Goal: Task Accomplishment & Management: Use online tool/utility

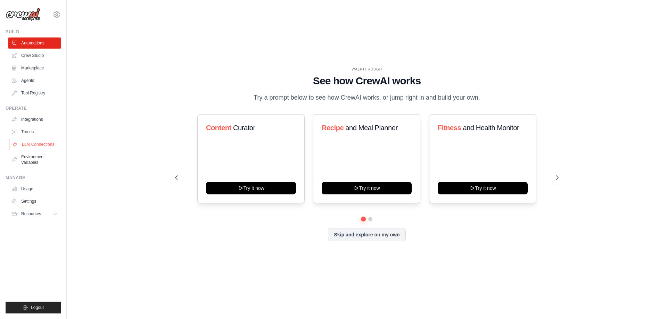
click at [31, 143] on link "LLM Connections" at bounding box center [35, 144] width 52 height 11
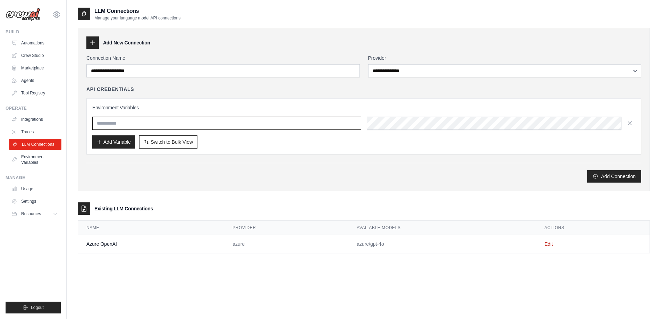
type input "**********"
click at [182, 141] on span "Switch to Bulk View" at bounding box center [172, 141] width 42 height 7
type textarea "**********"
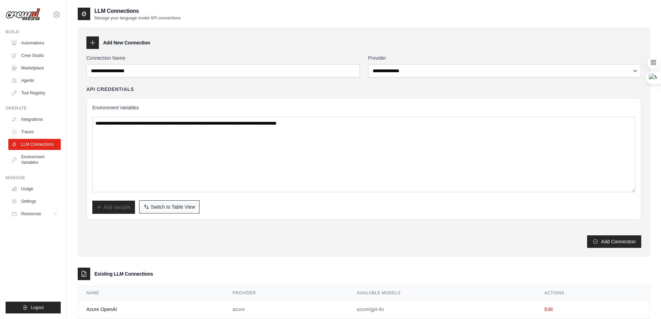
click at [158, 209] on span "Switch to Table View" at bounding box center [173, 206] width 44 height 7
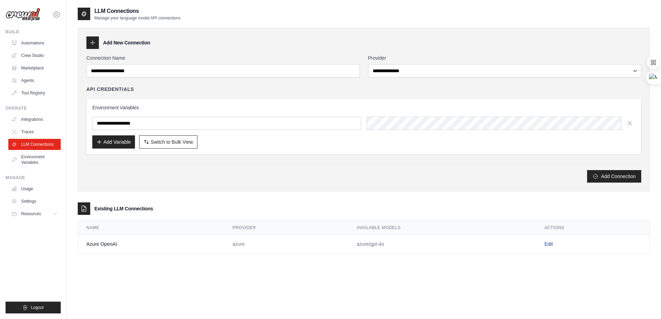
click at [547, 246] on link "Edit" at bounding box center [549, 244] width 8 height 6
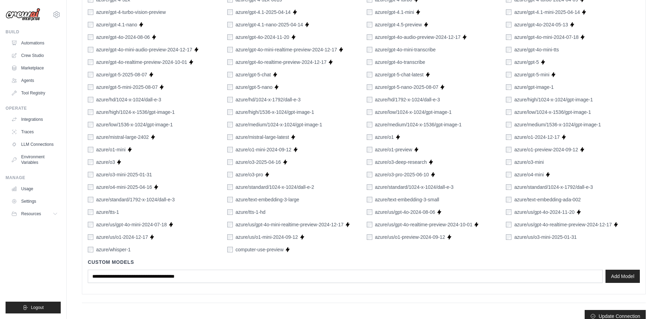
scroll to position [376, 0]
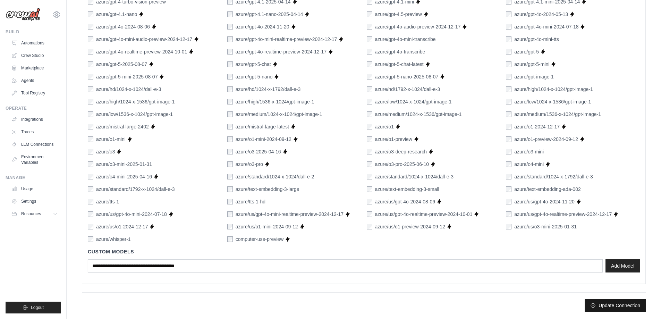
click at [610, 310] on button "Update Connection" at bounding box center [615, 305] width 61 height 12
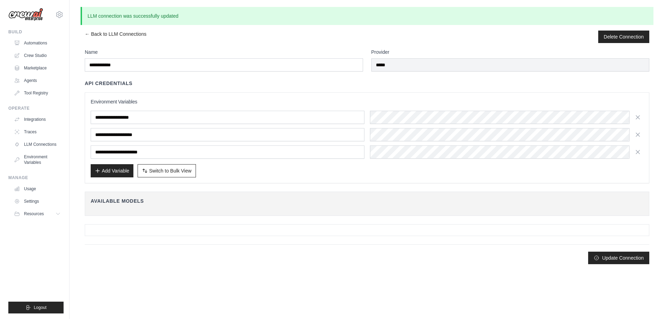
scroll to position [0, 0]
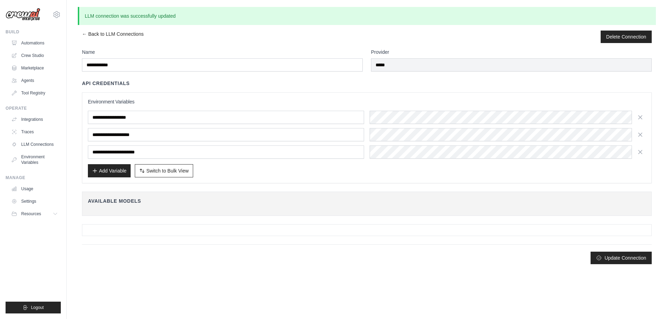
click at [612, 306] on body "sumayanasrin90@gmail.com Settings Build Automations Crew Studio" at bounding box center [333, 159] width 667 height 319
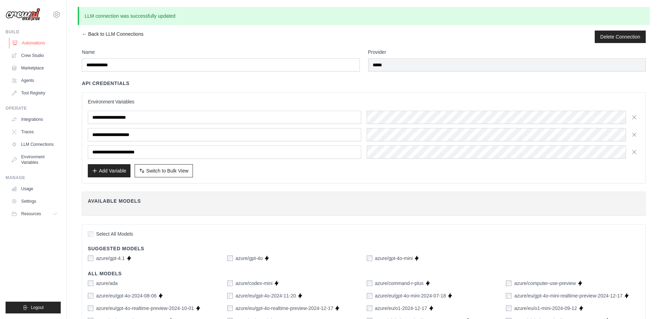
click at [37, 44] on link "Automations" at bounding box center [35, 42] width 52 height 11
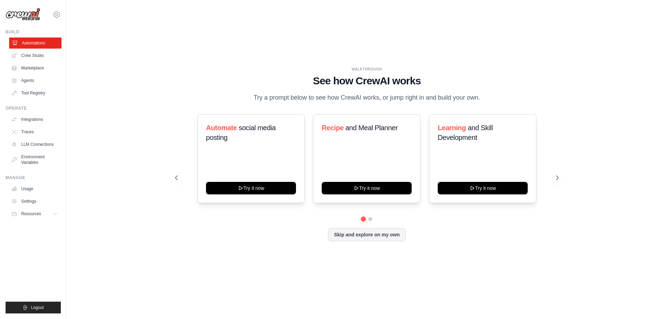
click at [38, 47] on link "Automations" at bounding box center [35, 42] width 52 height 11
click at [382, 237] on button "Skip and explore on my own" at bounding box center [366, 233] width 77 height 13
click at [352, 233] on button "Skip and explore on my own" at bounding box center [366, 233] width 77 height 13
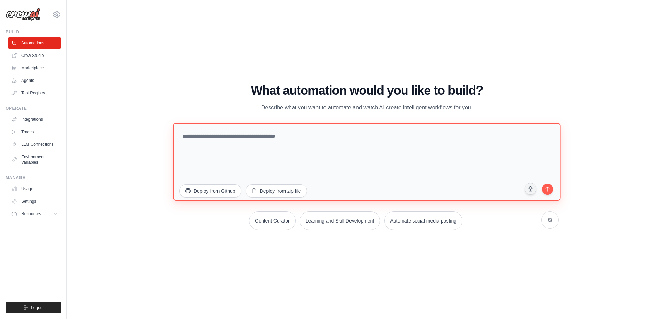
click at [243, 141] on textarea at bounding box center [366, 162] width 387 height 78
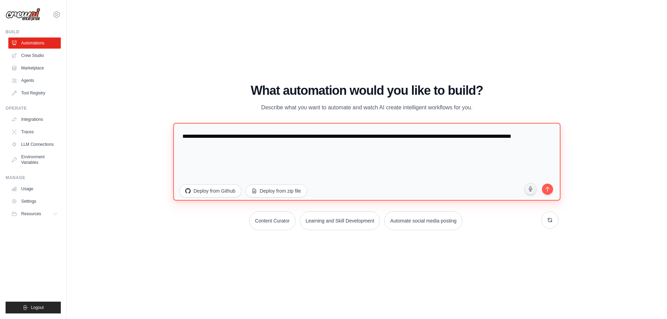
click at [200, 145] on textarea "**********" at bounding box center [366, 162] width 387 height 78
paste textarea "**********"
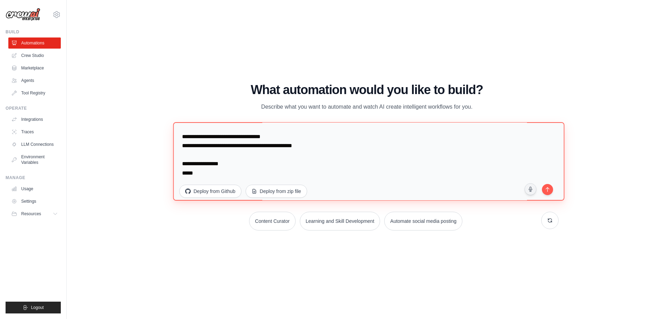
scroll to position [533, 0]
click at [195, 170] on textarea at bounding box center [368, 161] width 391 height 78
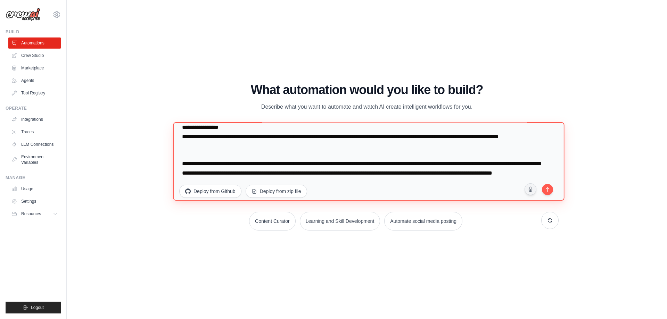
scroll to position [572, 0]
type textarea "**********"
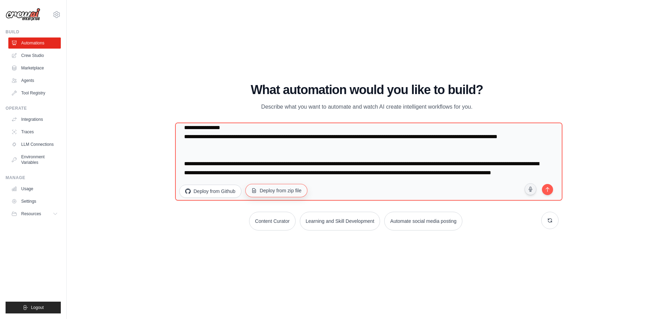
click at [273, 192] on button "Deploy from zip file" at bounding box center [276, 190] width 62 height 13
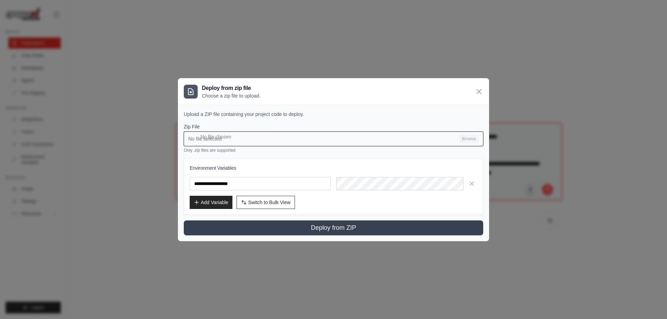
click at [466, 137] on input "No file selected Browse" at bounding box center [333, 139] width 299 height 15
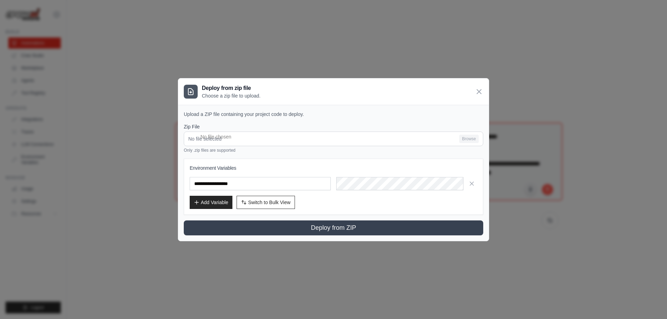
click at [595, 122] on div "**********" at bounding box center [333, 159] width 667 height 319
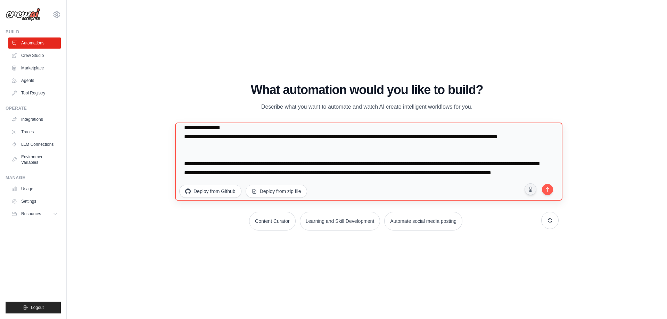
scroll to position [596, 0]
click at [303, 162] on textarea at bounding box center [368, 161] width 391 height 78
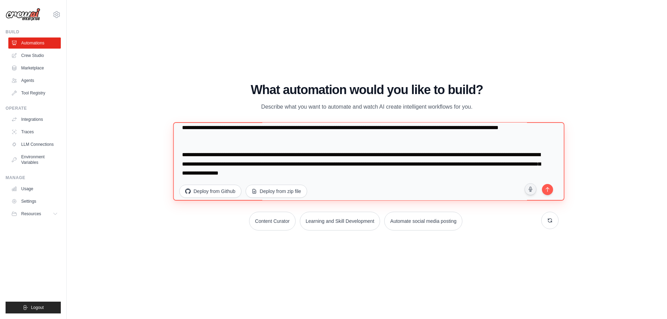
paste textarea "**********"
click at [388, 161] on textarea at bounding box center [368, 161] width 391 height 78
click at [449, 165] on textarea at bounding box center [368, 161] width 391 height 78
paste textarea "**********"
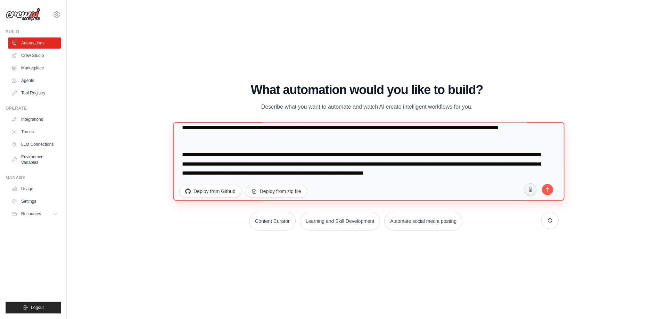
scroll to position [596, 0]
click at [432, 178] on textarea at bounding box center [368, 161] width 391 height 78
click at [297, 173] on textarea at bounding box center [368, 161] width 391 height 78
click at [299, 174] on textarea at bounding box center [368, 161] width 391 height 78
click at [418, 176] on textarea at bounding box center [368, 161] width 391 height 78
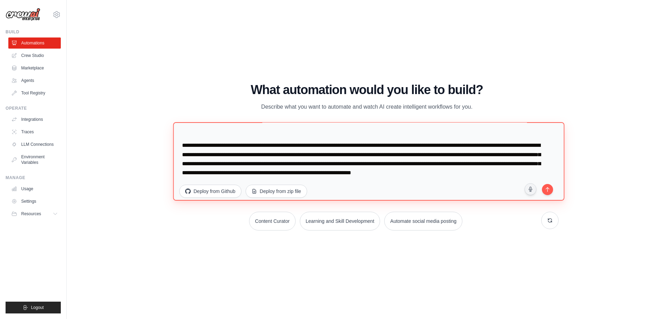
paste textarea "**********"
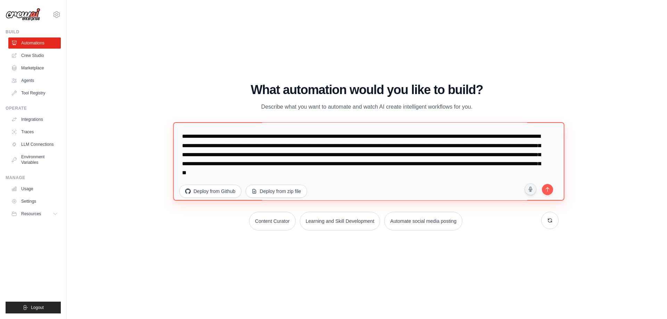
scroll to position [614, 0]
type textarea "**********"
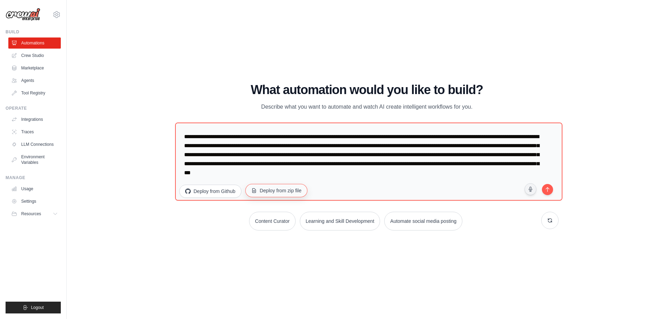
click at [279, 193] on button "Deploy from zip file" at bounding box center [276, 190] width 62 height 13
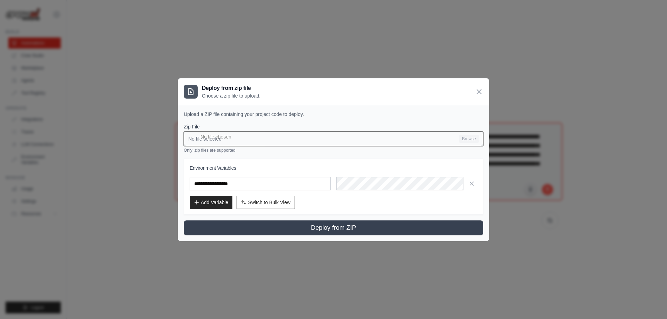
click at [470, 137] on input "No file selected Browse" at bounding box center [333, 139] width 299 height 15
click at [472, 140] on input "No file selected Browse" at bounding box center [333, 139] width 299 height 15
type input "**********"
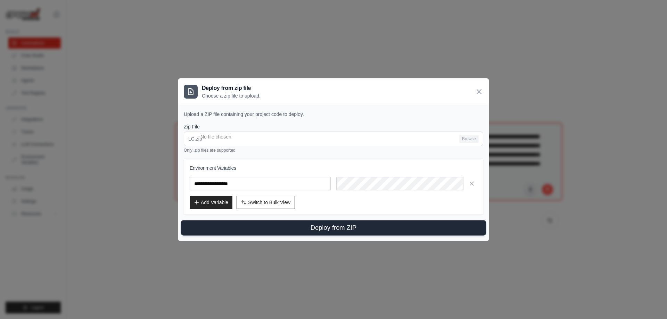
click at [298, 229] on button "Deploy from ZIP" at bounding box center [333, 227] width 305 height 15
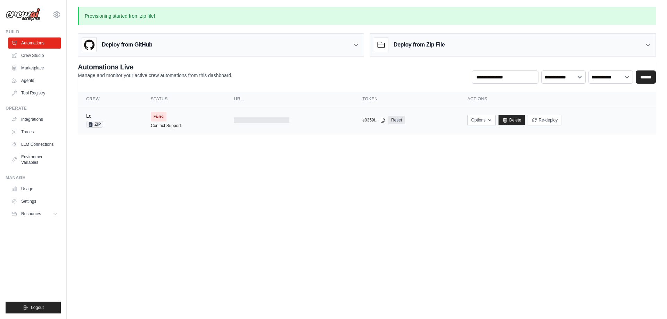
click at [97, 124] on span "ZIP" at bounding box center [94, 124] width 17 height 7
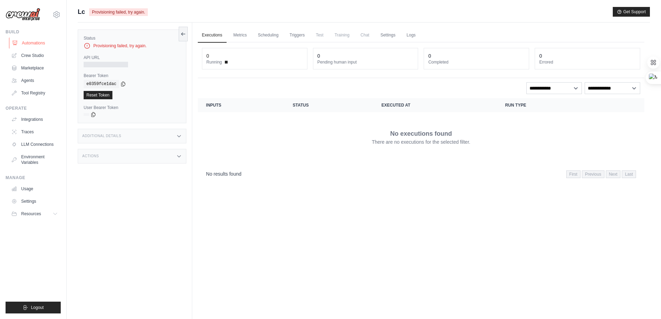
click at [33, 45] on link "Automations" at bounding box center [35, 42] width 52 height 11
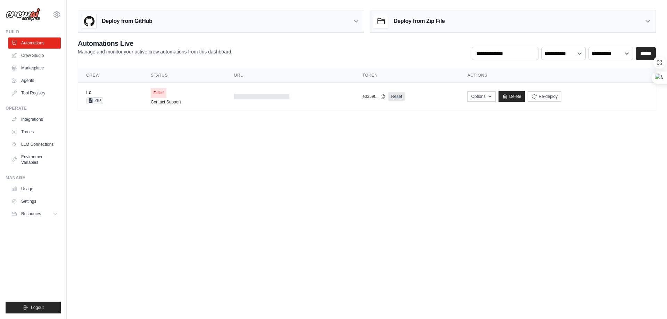
click at [450, 25] on div "Deploy from Zip File" at bounding box center [512, 21] width 285 height 23
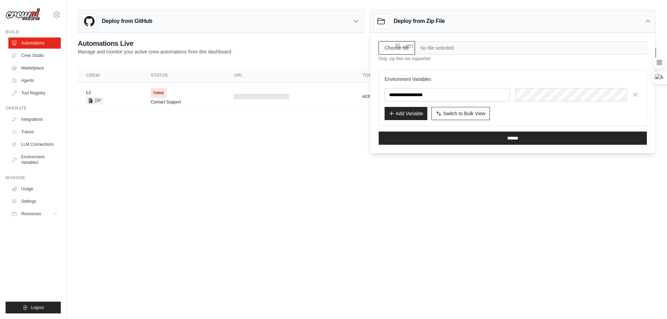
click at [396, 51] on input "Choose file" at bounding box center [396, 47] width 36 height 13
type input "**********"
click at [445, 113] on span "Switch to Bulk View" at bounding box center [464, 113] width 42 height 7
type textarea "**********"
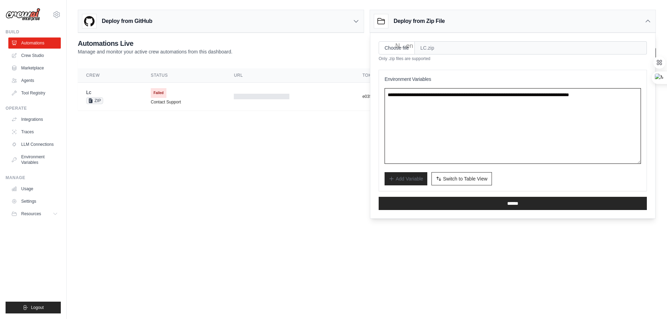
click at [558, 125] on textarea "**********" at bounding box center [512, 126] width 256 height 76
click at [453, 179] on span "Switch to Table View" at bounding box center [465, 178] width 44 height 7
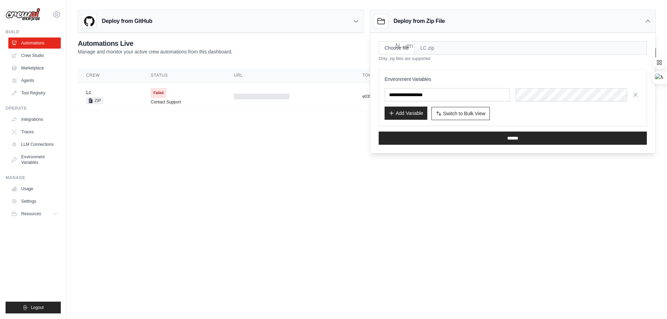
click button "Add Variable"
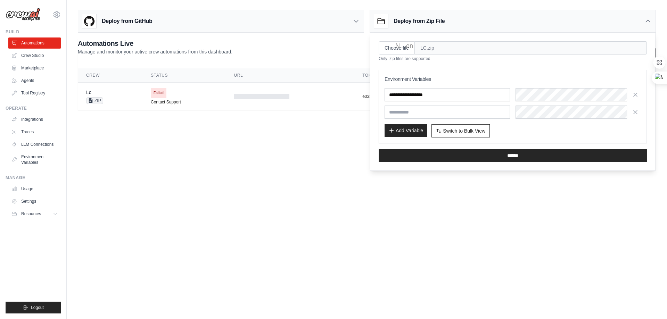
click input "text"
click span "Failed"
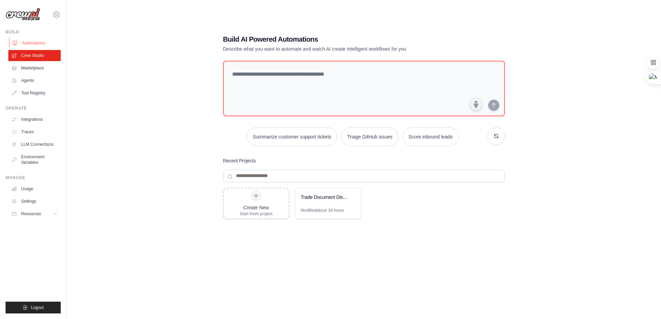
click at [29, 41] on link "Automations" at bounding box center [35, 42] width 52 height 11
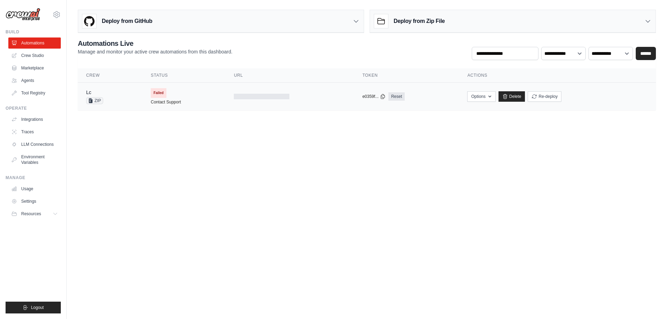
click at [372, 95] on div "copied" at bounding box center [369, 92] width 15 height 8
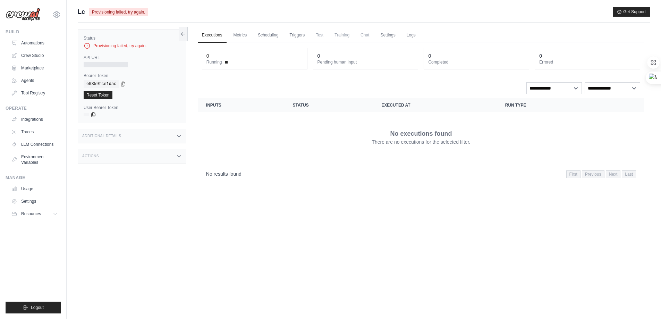
click at [112, 14] on span "Provisioning failed, try again." at bounding box center [118, 12] width 59 height 8
drag, startPoint x: 117, startPoint y: 67, endPoint x: 176, endPoint y: 68, distance: 59.0
click at [176, 68] on div "Status Provisioning failed, try again. API URL Bearer Token copied e0359fce1dac…" at bounding box center [132, 77] width 109 height 94
click at [245, 31] on link "Metrics" at bounding box center [240, 35] width 22 height 15
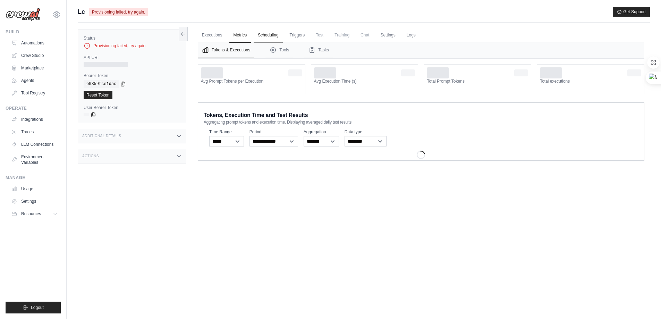
click at [262, 30] on link "Scheduling" at bounding box center [268, 35] width 29 height 15
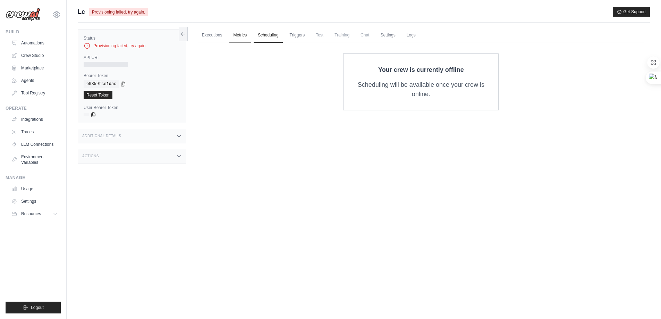
click at [230, 37] on link "Metrics" at bounding box center [240, 35] width 22 height 15
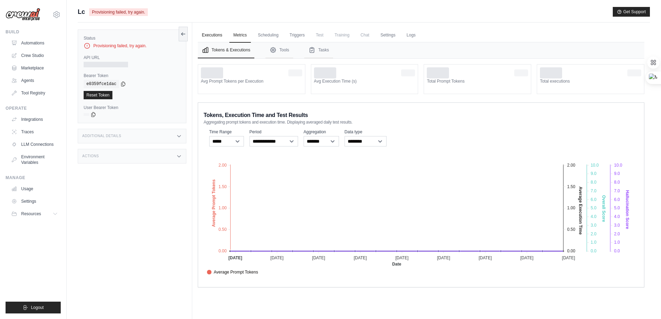
click at [209, 38] on link "Executions" at bounding box center [212, 35] width 29 height 15
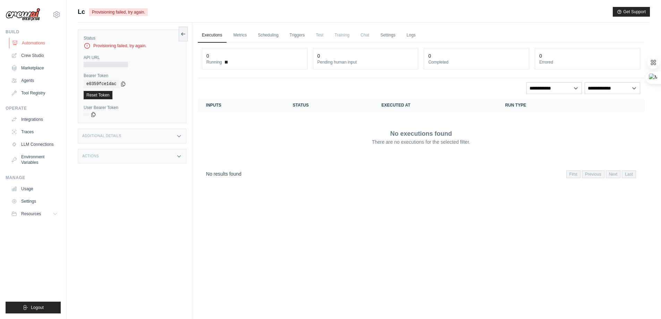
click at [43, 42] on link "Automations" at bounding box center [35, 42] width 52 height 11
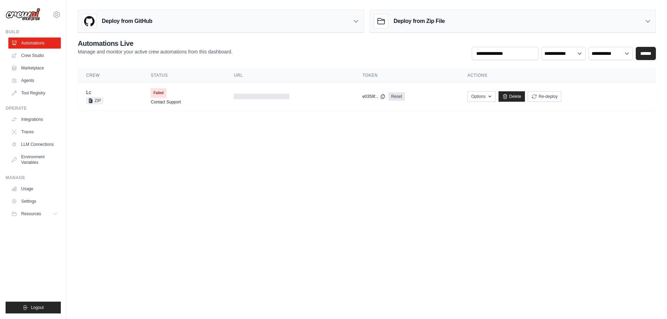
click at [648, 24] on icon at bounding box center [647, 21] width 7 height 7
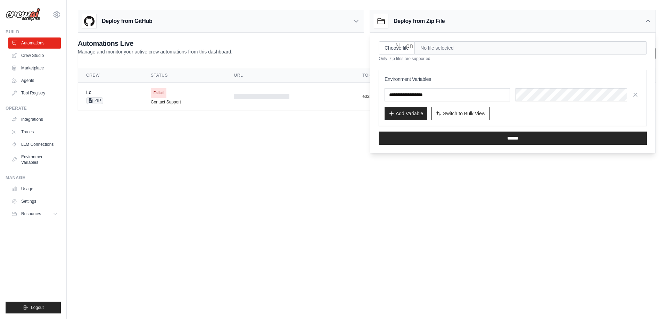
click at [310, 21] on div "Deploy from GitHub" at bounding box center [220, 21] width 285 height 23
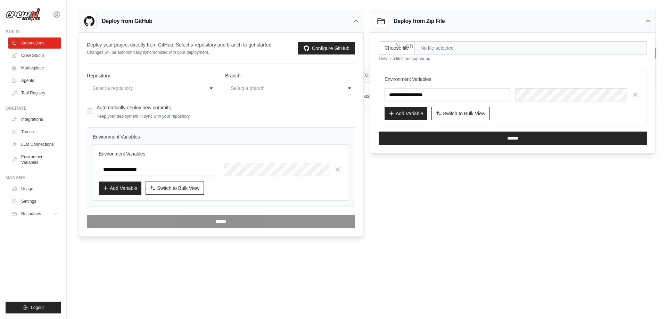
click at [446, 193] on body "sumayanasrin90@gmail.com Settings Build Automations Crew Studio" at bounding box center [333, 159] width 667 height 319
click at [359, 22] on icon at bounding box center [355, 21] width 7 height 7
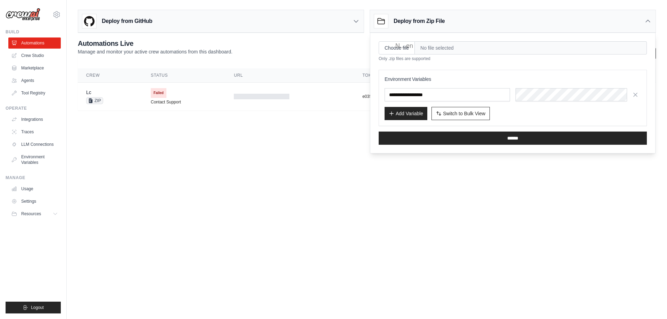
click at [647, 24] on icon at bounding box center [647, 21] width 7 height 7
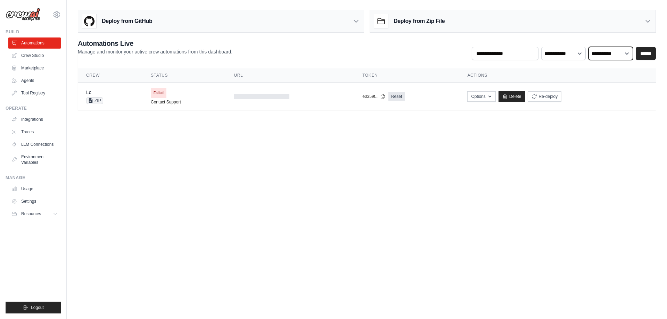
click at [622, 59] on select "**********" at bounding box center [610, 53] width 44 height 13
click at [577, 148] on body "sumayanasrin90@gmail.com Settings Build Automations Crew Studio" at bounding box center [333, 159] width 667 height 319
click at [563, 58] on select "**********" at bounding box center [563, 53] width 44 height 13
drag, startPoint x: 559, startPoint y: 160, endPoint x: 555, endPoint y: 153, distance: 8.4
click at [559, 159] on body "sumayanasrin90@gmail.com Settings Build Automations Crew Studio" at bounding box center [333, 159] width 667 height 319
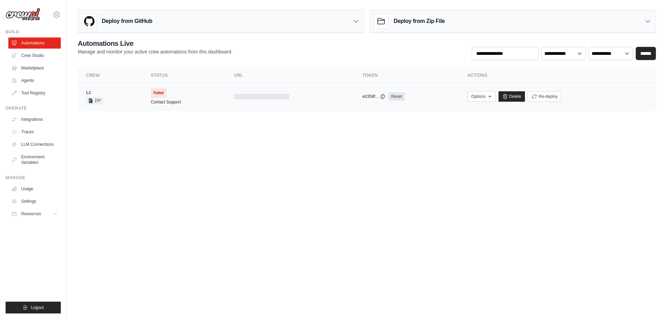
click at [162, 91] on span "Failed" at bounding box center [159, 93] width 16 height 10
click at [506, 97] on icon at bounding box center [505, 96] width 4 height 5
click at [533, 97] on icon "submit" at bounding box center [534, 96] width 4 height 4
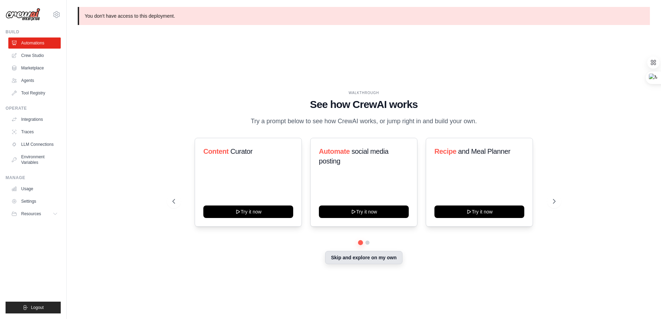
click at [390, 255] on button "Skip and explore on my own" at bounding box center [363, 257] width 77 height 13
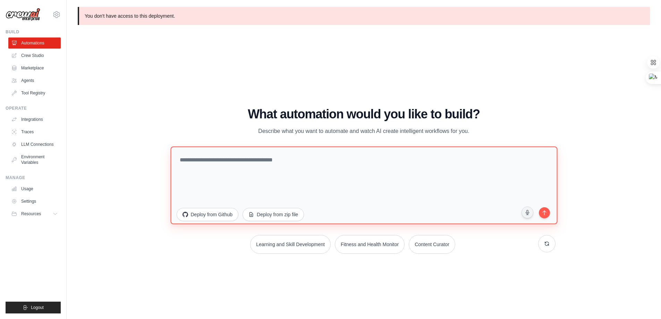
click at [306, 153] on textarea at bounding box center [363, 185] width 387 height 78
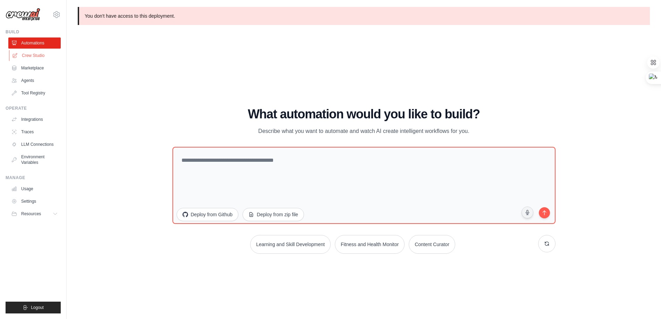
click at [32, 56] on link "Crew Studio" at bounding box center [35, 55] width 52 height 11
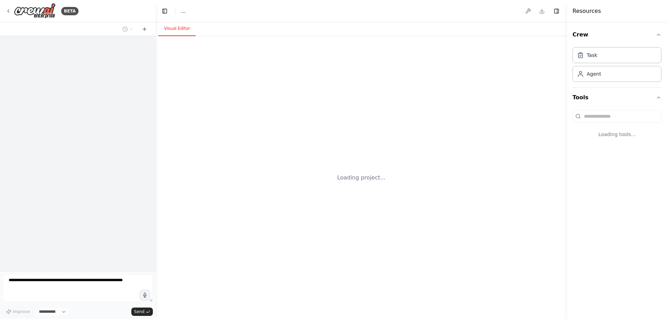
select select "****"
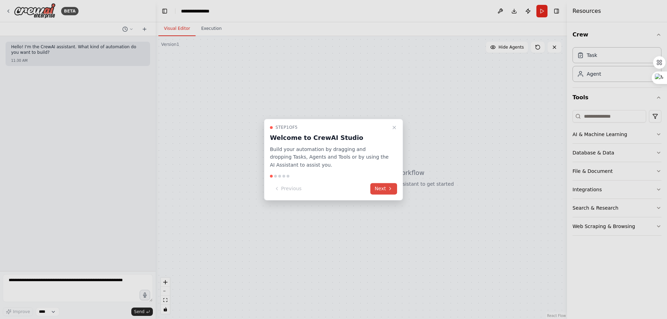
click at [381, 189] on button "Next" at bounding box center [383, 188] width 27 height 11
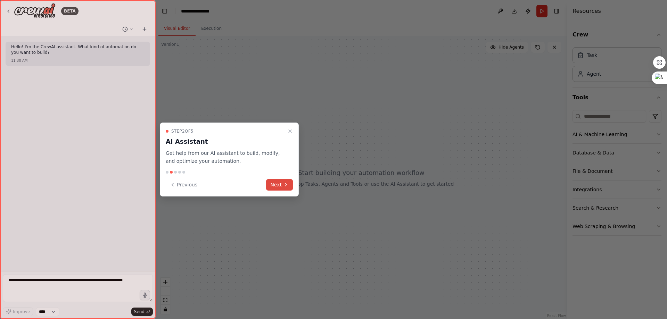
click at [279, 184] on button "Next" at bounding box center [279, 184] width 27 height 11
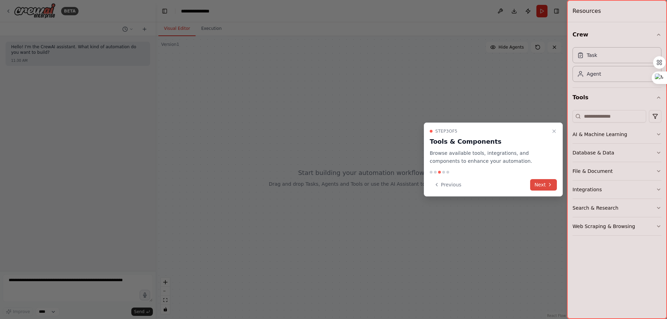
click at [533, 185] on button "Next" at bounding box center [543, 184] width 27 height 11
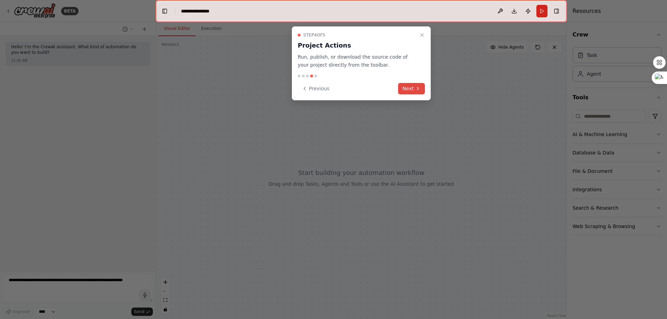
click at [413, 86] on button "Next" at bounding box center [411, 88] width 27 height 11
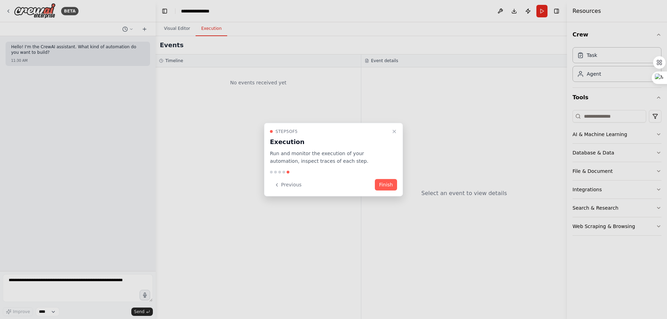
click at [389, 180] on button "Finish" at bounding box center [386, 184] width 22 height 11
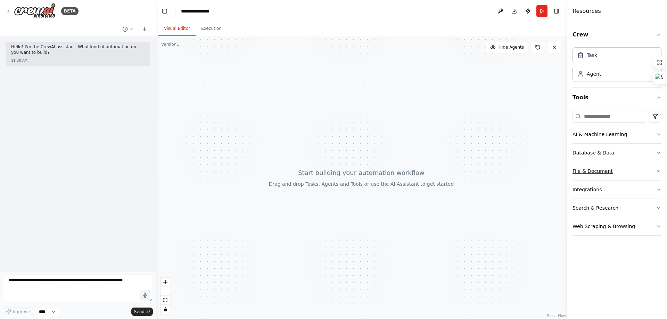
click at [589, 170] on div "File & Document" at bounding box center [592, 171] width 40 height 7
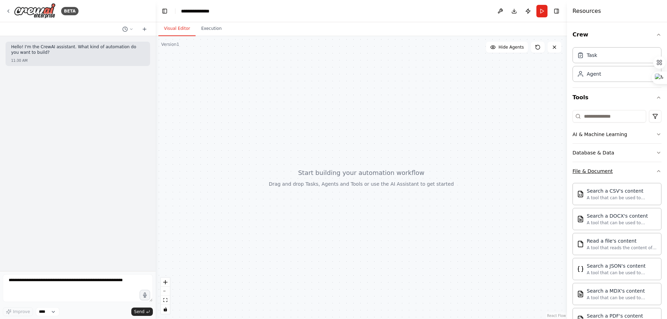
click at [589, 170] on div "File & Document" at bounding box center [592, 171] width 40 height 7
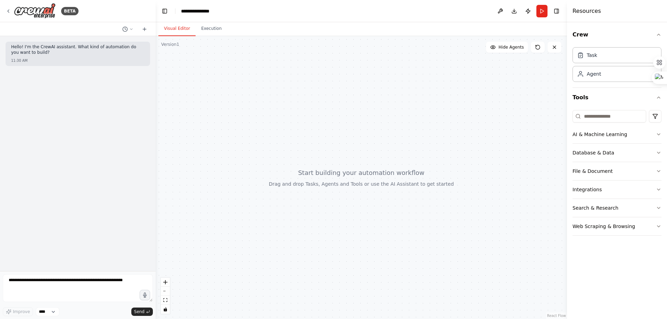
click at [37, 56] on div "Hello! I'm the CrewAI assistant. What kind of automation do you want to build?" at bounding box center [77, 50] width 133 height 12
click at [54, 286] on textarea at bounding box center [78, 288] width 150 height 28
click at [128, 281] on textarea at bounding box center [78, 288] width 150 height 28
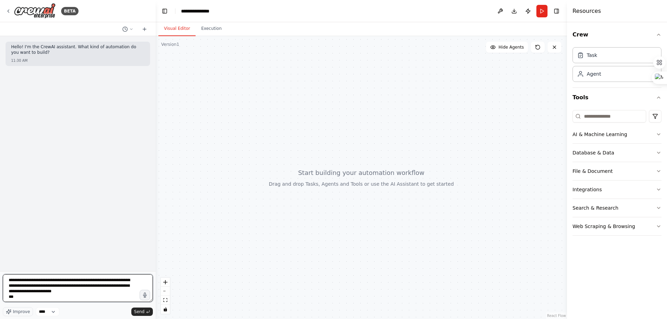
paste textarea "**********"
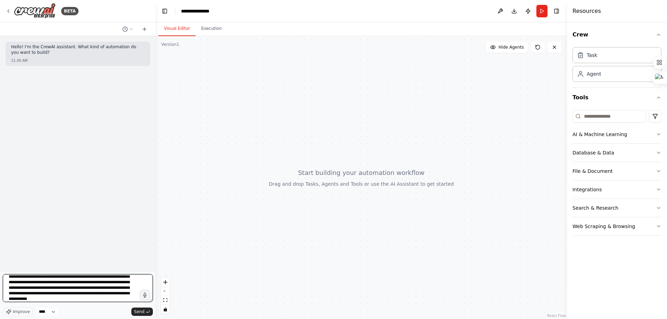
scroll to position [403, 0]
type textarea "**********"
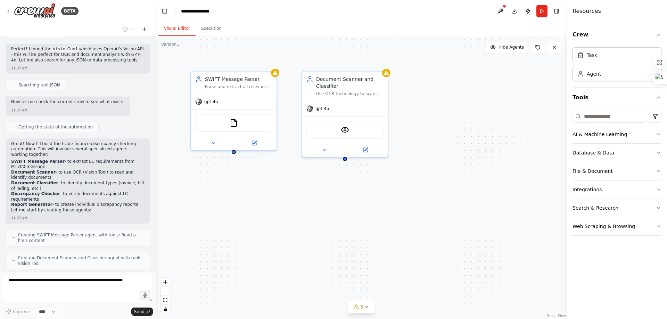
scroll to position [599, 0]
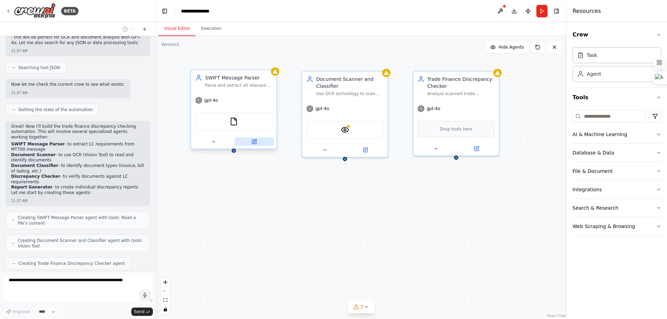
click at [255, 143] on icon at bounding box center [254, 142] width 4 height 4
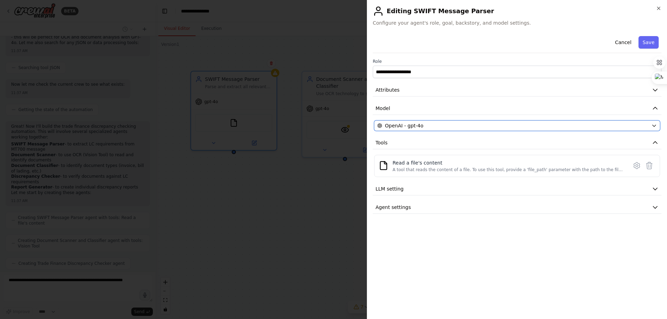
click at [438, 123] on div "OpenAI - gpt-4o" at bounding box center [512, 125] width 271 height 7
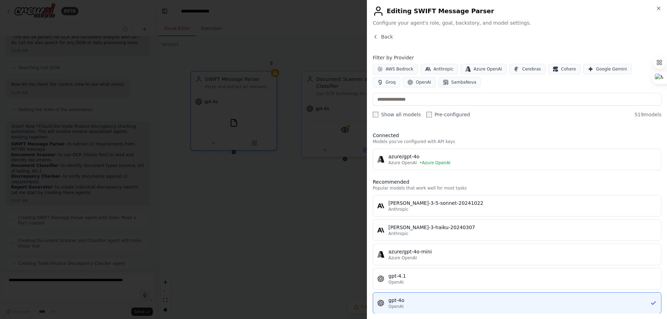
scroll to position [617, 0]
click at [412, 161] on span "Azure OpenAI" at bounding box center [402, 163] width 28 height 6
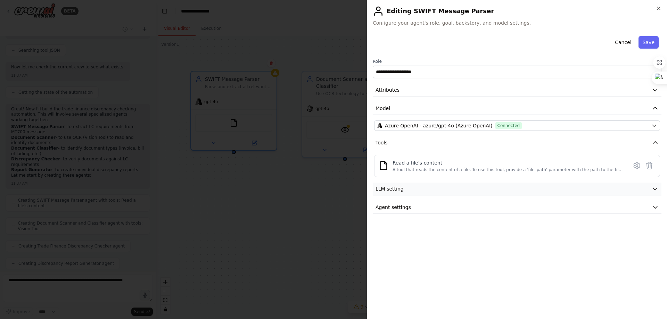
click at [395, 192] on span "LLM setting" at bounding box center [389, 188] width 28 height 7
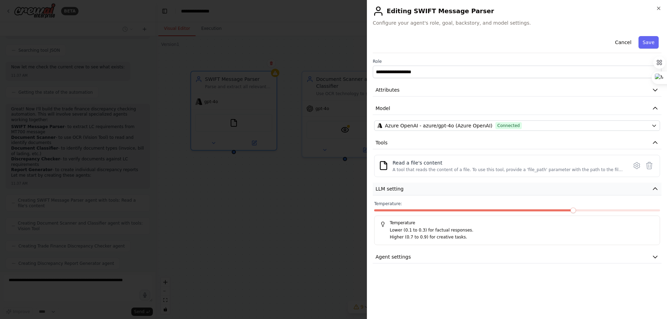
click at [395, 192] on span "LLM setting" at bounding box center [389, 188] width 28 height 7
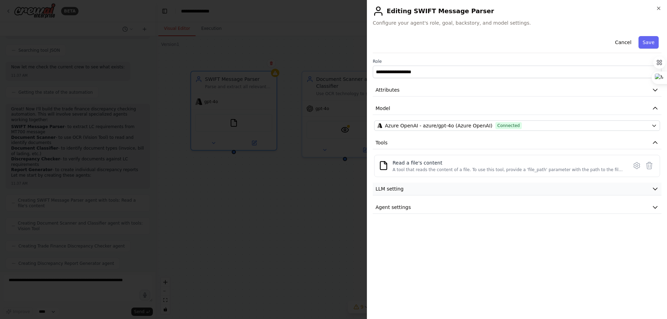
scroll to position [659, 0]
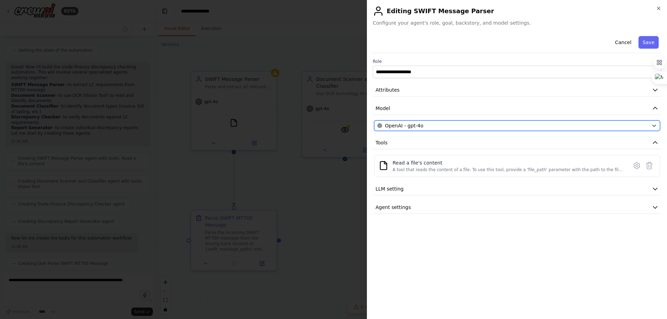
click at [513, 128] on div "OpenAI - gpt-4o" at bounding box center [512, 125] width 271 height 7
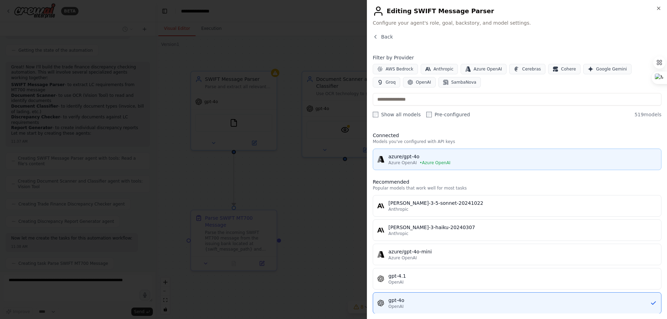
click at [440, 164] on span "• Azure OpenAI" at bounding box center [434, 163] width 31 height 6
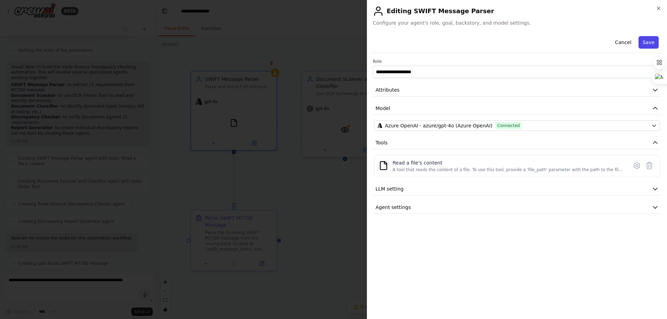
click at [641, 43] on button "Save" at bounding box center [648, 42] width 20 height 12
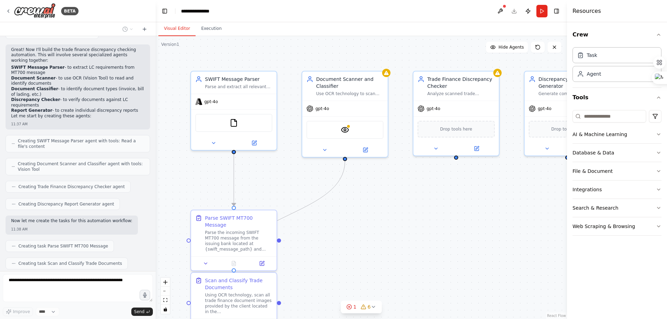
scroll to position [693, 0]
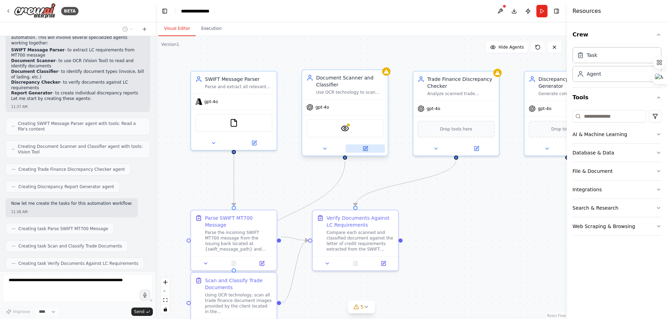
click at [362, 149] on icon at bounding box center [365, 149] width 6 height 6
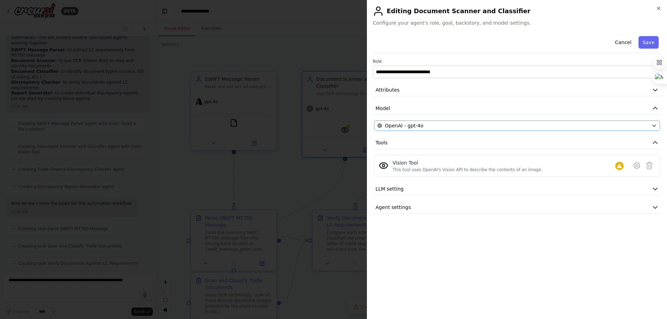
scroll to position [711, 0]
click at [396, 126] on span "OpenAI - gpt-4o" at bounding box center [404, 125] width 39 height 7
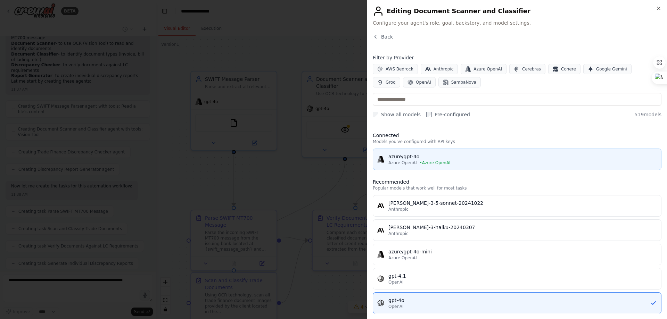
click at [394, 156] on div "azure/gpt-4o" at bounding box center [522, 156] width 268 height 7
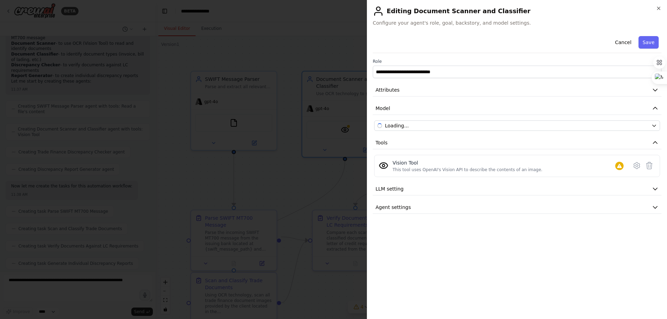
scroll to position [752, 0]
click at [647, 44] on button "Save" at bounding box center [648, 42] width 20 height 12
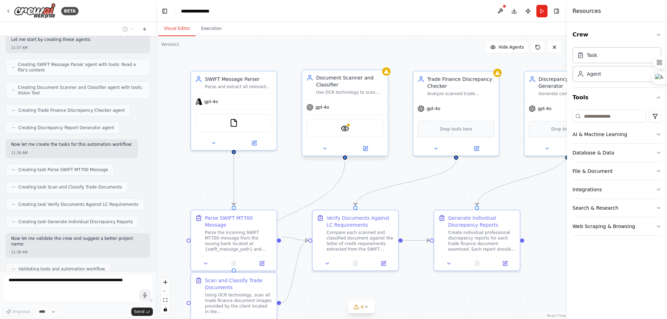
scroll to position [770, 0]
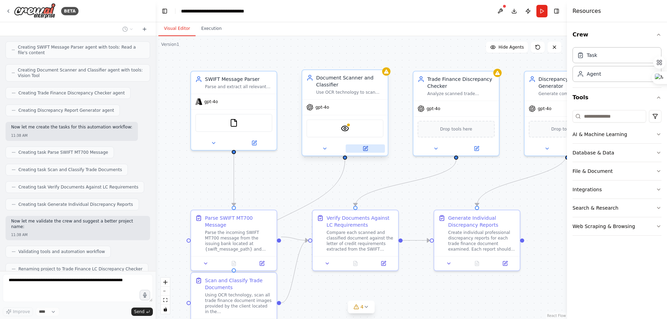
click at [368, 150] on button at bounding box center [364, 148] width 39 height 8
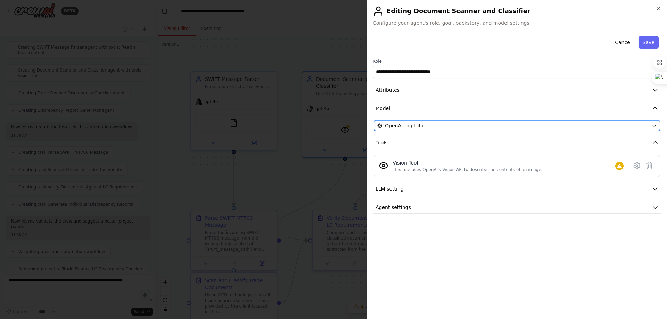
click at [396, 123] on span "OpenAI - gpt-4o" at bounding box center [404, 125] width 39 height 7
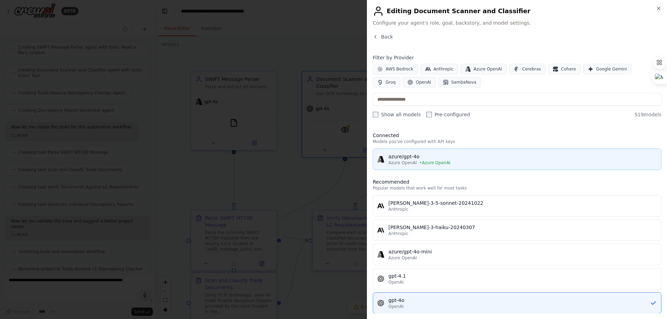
click at [406, 160] on span "Azure OpenAI" at bounding box center [402, 163] width 28 height 6
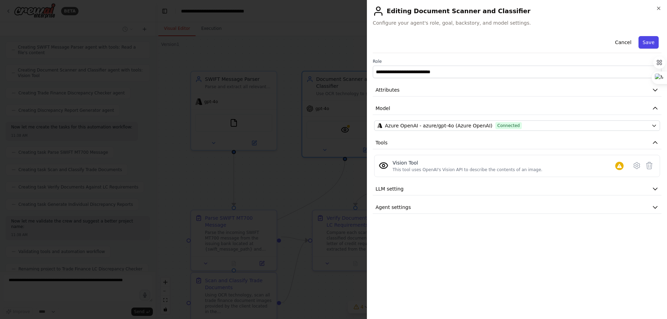
click at [651, 39] on button "Save" at bounding box center [648, 42] width 20 height 12
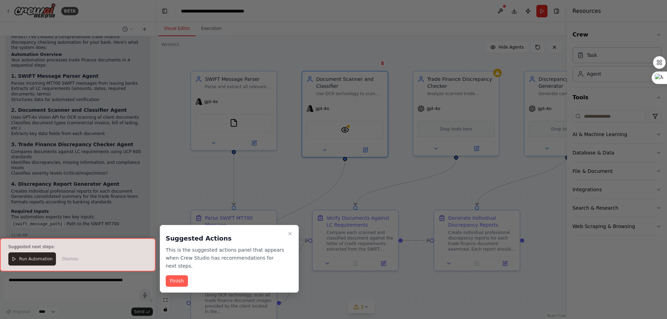
click at [454, 129] on div at bounding box center [333, 159] width 667 height 319
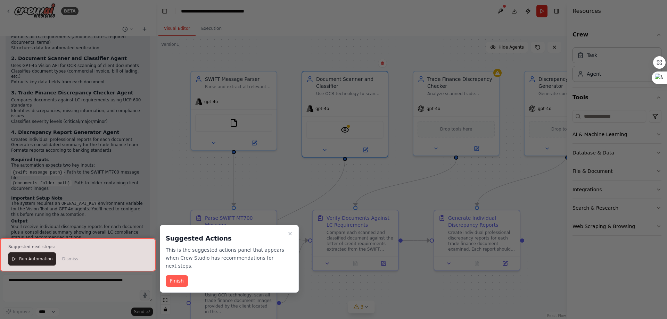
scroll to position [1076, 0]
click at [172, 275] on button "Finish" at bounding box center [177, 280] width 22 height 11
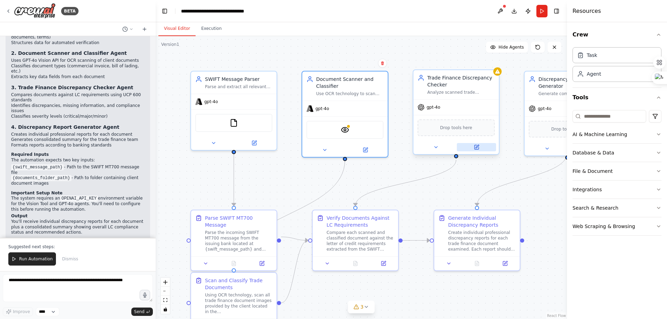
click at [478, 148] on icon at bounding box center [476, 147] width 4 height 4
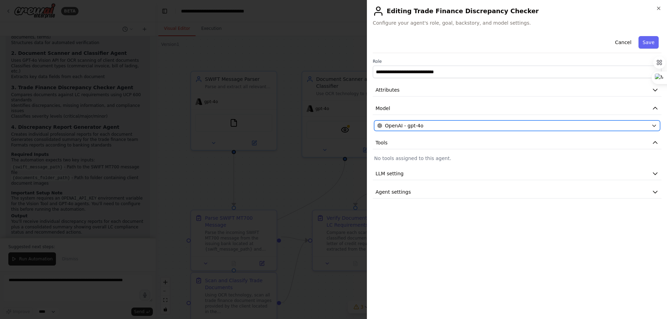
click at [433, 124] on div "OpenAI - gpt-4o" at bounding box center [512, 125] width 271 height 7
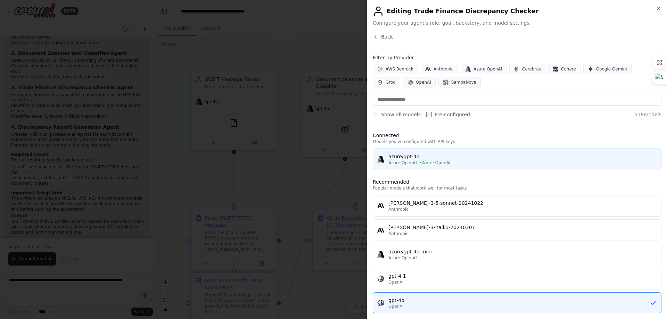
click at [421, 161] on span "• Azure OpenAI" at bounding box center [434, 163] width 31 height 6
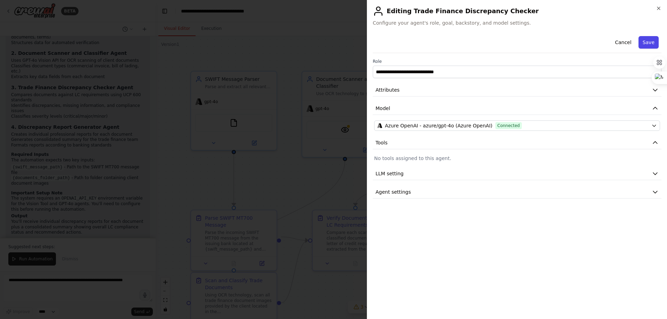
click at [648, 42] on button "Save" at bounding box center [648, 42] width 20 height 12
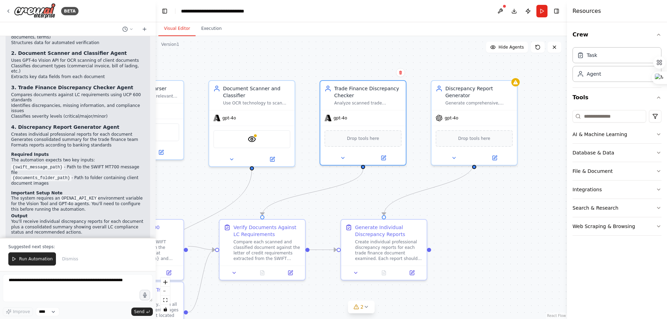
drag, startPoint x: 511, startPoint y: 286, endPoint x: 387, endPoint y: 297, distance: 124.8
click at [387, 297] on div ".deletable-edge-delete-btn { width: 20px; height: 20px; border: 0px solid #ffff…" at bounding box center [361, 177] width 411 height 283
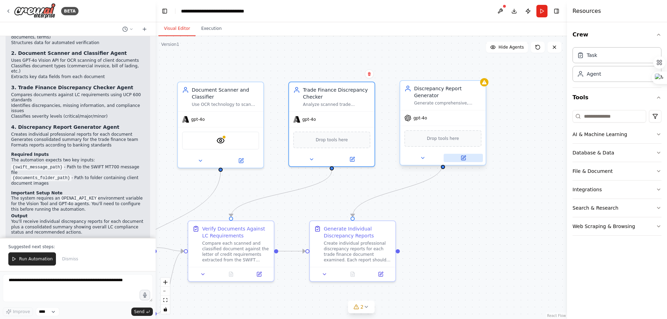
click at [465, 155] on icon at bounding box center [463, 158] width 6 height 6
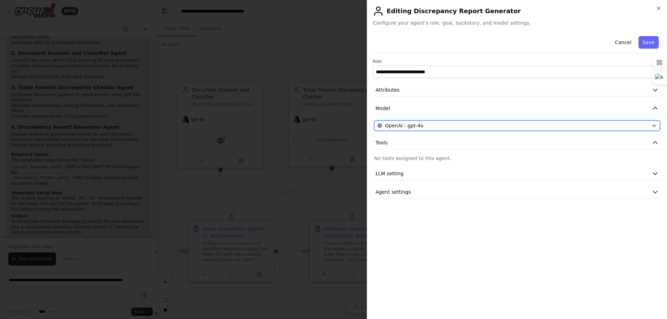
click at [519, 122] on button "OpenAI - gpt-4o" at bounding box center [517, 125] width 286 height 10
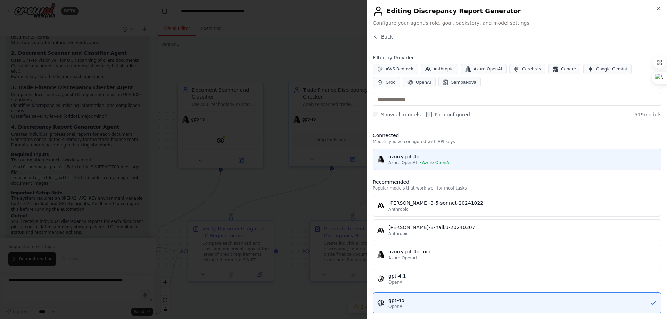
click at [495, 161] on div "Azure OpenAI • Azure OpenAI" at bounding box center [522, 163] width 268 height 6
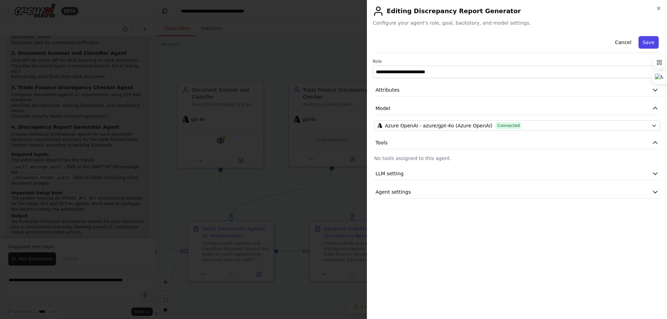
click at [643, 43] on button "Save" at bounding box center [648, 42] width 20 height 12
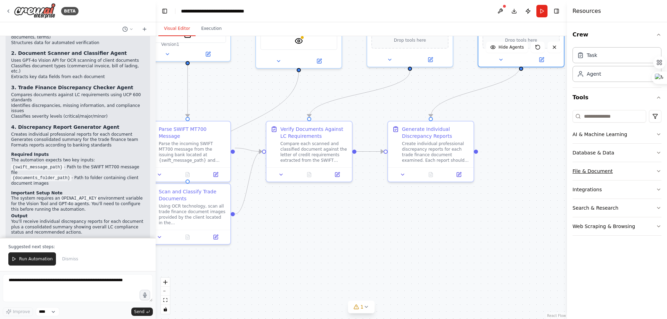
drag, startPoint x: 514, startPoint y: 266, endPoint x: 592, endPoint y: 166, distance: 126.6
click at [592, 166] on div "BETA Hello! I'm the CrewAI assistant. What kind of automation do you want to bu…" at bounding box center [333, 159] width 667 height 319
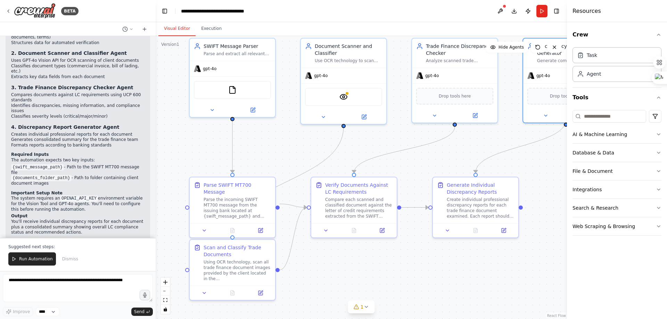
drag, startPoint x: 414, startPoint y: 254, endPoint x: 459, endPoint y: 310, distance: 71.6
click at [459, 310] on div ".deletable-edge-delete-btn { width: 20px; height: 20px; border: 0px solid #ffff…" at bounding box center [361, 177] width 411 height 283
click at [228, 90] on img at bounding box center [232, 88] width 8 height 8
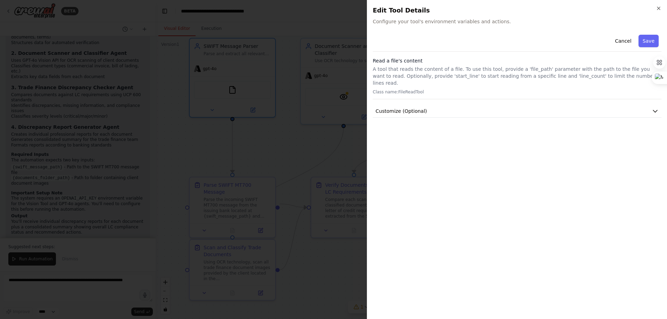
click at [572, 79] on p "A tool that reads the content of a file. To use this tool, provide a 'file_path…" at bounding box center [517, 76] width 289 height 21
click at [652, 39] on button "Save" at bounding box center [648, 41] width 20 height 12
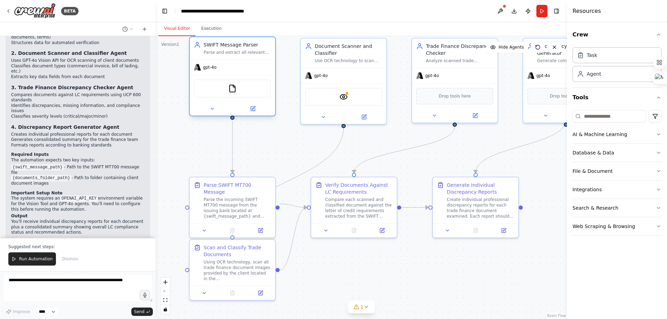
click at [214, 114] on div at bounding box center [232, 109] width 85 height 14
click at [212, 109] on icon at bounding box center [212, 109] width 6 height 6
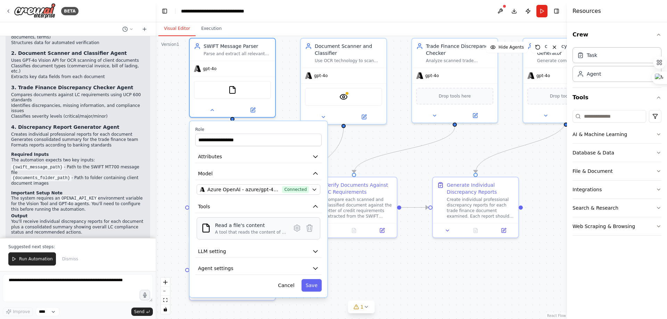
click at [235, 230] on div "A tool that reads the content of a file. To use this tool, provide a 'file_path…" at bounding box center [251, 232] width 72 height 6
click at [300, 230] on icon at bounding box center [297, 228] width 8 height 8
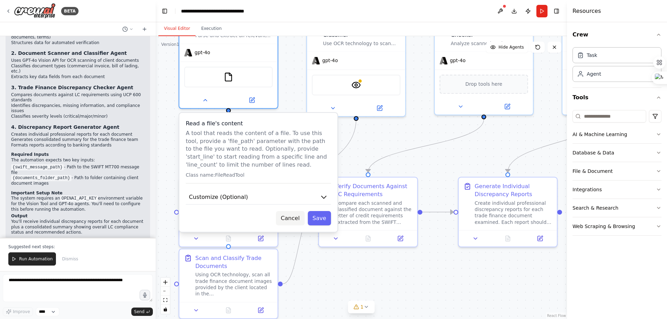
click at [293, 222] on button "Cancel" at bounding box center [290, 218] width 28 height 14
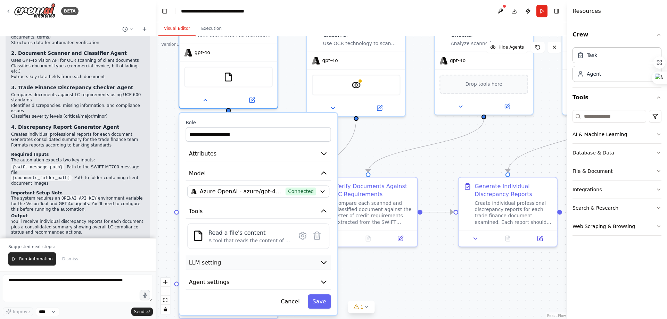
click at [279, 260] on button "LLM setting" at bounding box center [258, 262] width 145 height 15
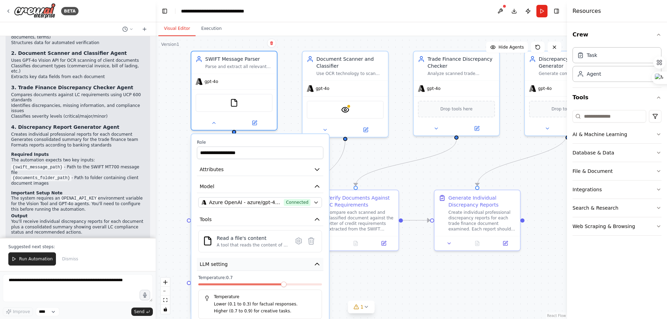
click at [319, 263] on icon "button" at bounding box center [317, 264] width 7 height 7
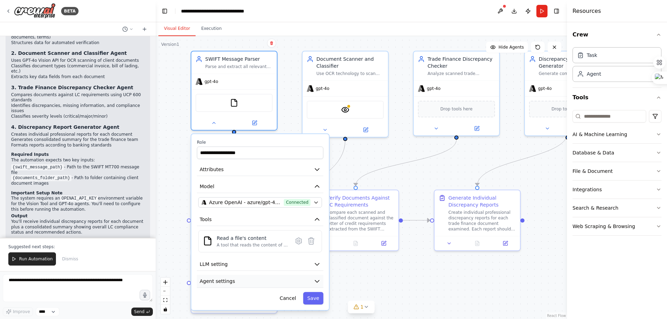
click at [286, 279] on button "Agent settings" at bounding box center [260, 281] width 126 height 13
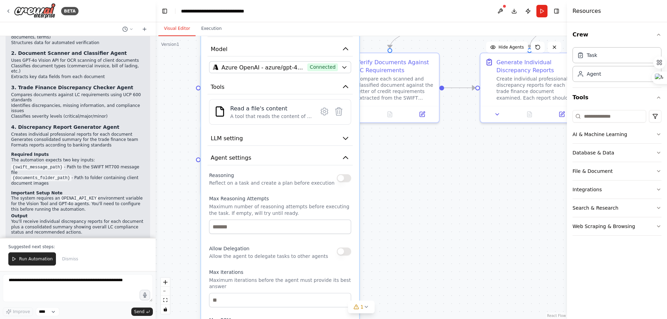
drag, startPoint x: 468, startPoint y: 274, endPoint x: 516, endPoint y: 150, distance: 132.1
click at [516, 150] on div "**********" at bounding box center [361, 177] width 411 height 283
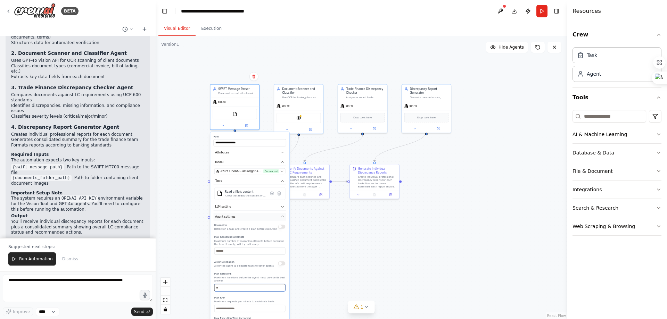
drag, startPoint x: 240, startPoint y: 285, endPoint x: 238, endPoint y: 216, distance: 69.5
click at [238, 216] on div "**********" at bounding box center [249, 239] width 79 height 214
click at [408, 264] on div "**********" at bounding box center [361, 177] width 411 height 283
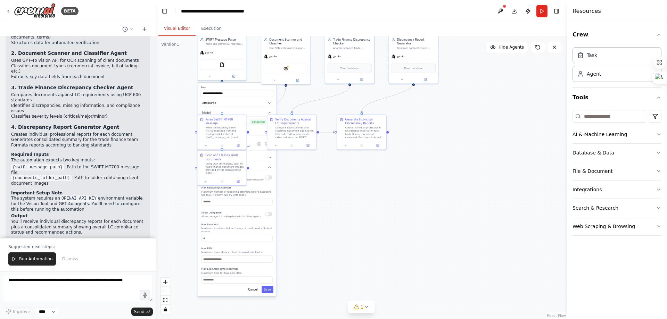
drag, startPoint x: 408, startPoint y: 264, endPoint x: 395, endPoint y: 215, distance: 50.9
click at [395, 215] on div "**********" at bounding box center [361, 177] width 411 height 283
click at [353, 226] on div "**********" at bounding box center [361, 177] width 411 height 283
click at [267, 289] on button "Save" at bounding box center [267, 289] width 12 height 7
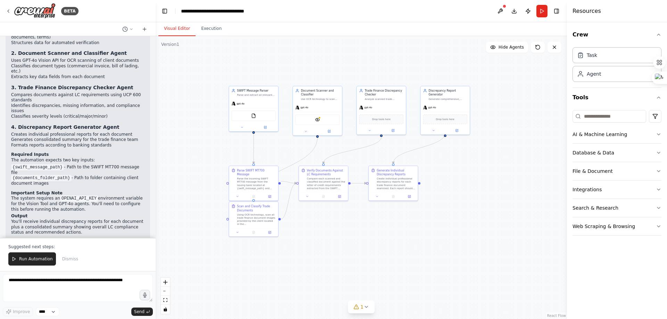
drag, startPoint x: 296, startPoint y: 250, endPoint x: 328, endPoint y: 301, distance: 60.0
click at [328, 301] on div ".deletable-edge-delete-btn { width: 20px; height: 20px; border: 0px solid #ffff…" at bounding box center [361, 177] width 411 height 283
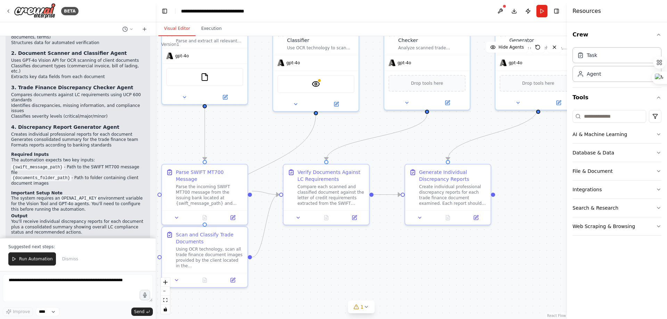
drag, startPoint x: 317, startPoint y: 257, endPoint x: 304, endPoint y: 327, distance: 72.0
click at [304, 319] on html "BETA Hello! I'm the CrewAI assistant. What kind of automation do you want to bu…" at bounding box center [333, 159] width 667 height 319
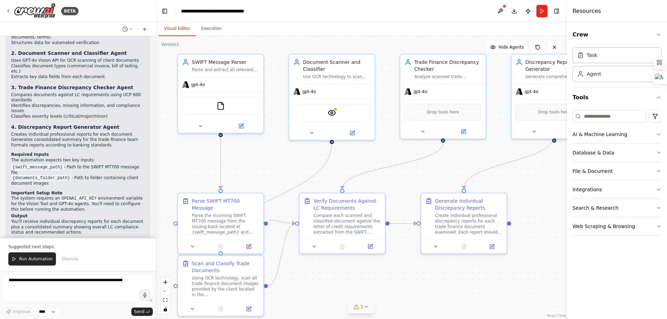
drag, startPoint x: 340, startPoint y: 278, endPoint x: 356, endPoint y: 307, distance: 32.9
click at [356, 307] on div "Version 1 Show Tools Hide Agents .deletable-edge-delete-btn { width: 20px; heig…" at bounding box center [361, 177] width 411 height 283
click at [331, 108] on img at bounding box center [331, 111] width 8 height 8
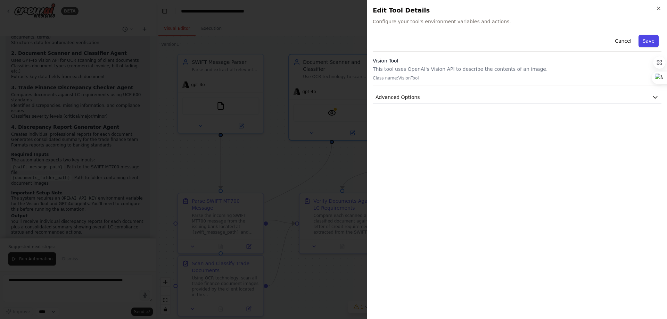
click at [645, 41] on button "Save" at bounding box center [648, 41] width 20 height 12
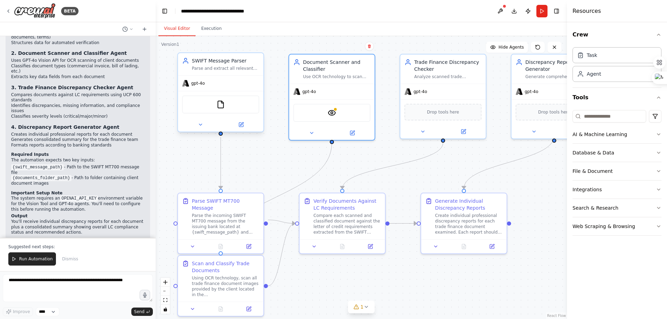
click at [208, 87] on div "gpt-4o" at bounding box center [220, 83] width 85 height 15
click at [195, 84] on span "gpt-4o" at bounding box center [198, 84] width 14 height 6
click at [243, 126] on icon at bounding box center [241, 125] width 4 height 4
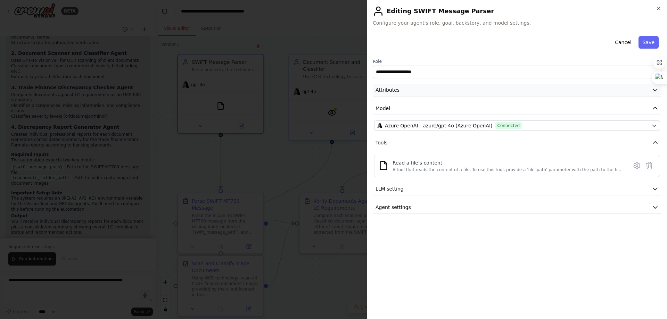
click at [406, 91] on button "Attributes" at bounding box center [517, 90] width 289 height 13
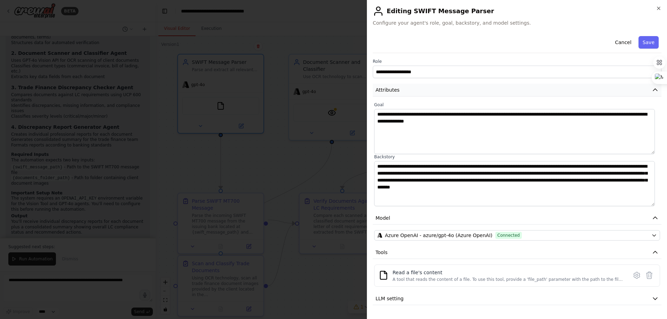
click at [406, 91] on button "Attributes" at bounding box center [517, 90] width 289 height 13
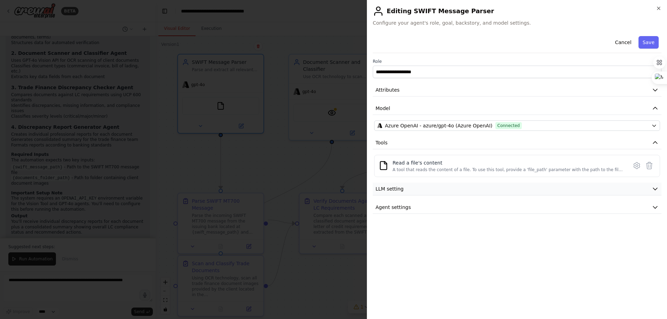
click at [388, 186] on span "LLM setting" at bounding box center [389, 188] width 28 height 7
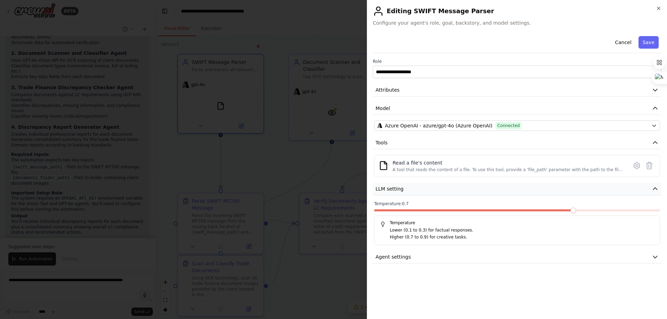
click at [388, 186] on span "LLM setting" at bounding box center [389, 188] width 28 height 7
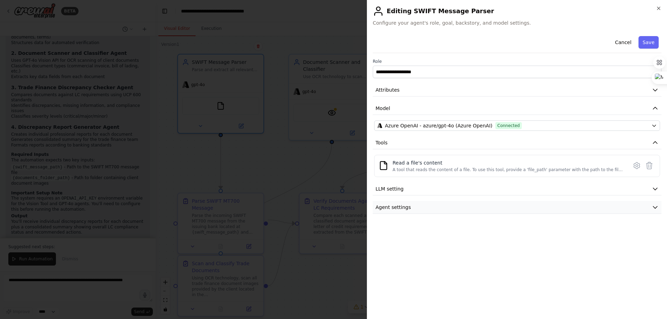
click at [380, 212] on button "Agent settings" at bounding box center [517, 207] width 289 height 13
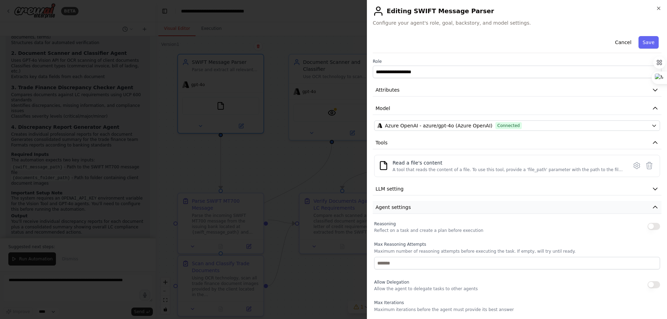
click at [380, 212] on button "Agent settings" at bounding box center [517, 207] width 289 height 13
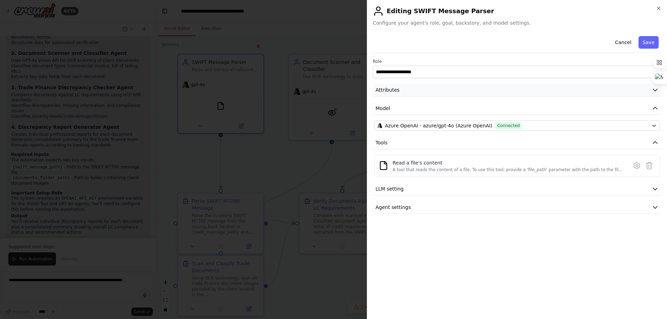
click at [395, 92] on span "Attributes" at bounding box center [387, 89] width 24 height 7
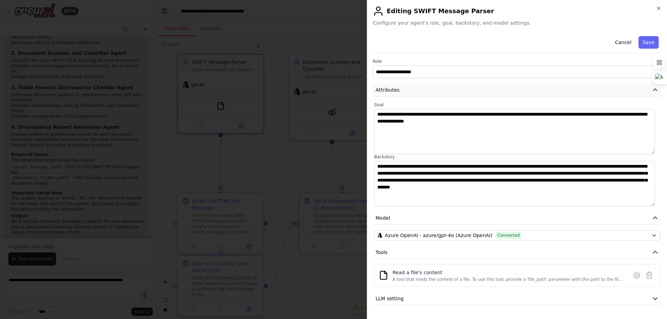
click at [653, 91] on icon "button" at bounding box center [655, 90] width 4 height 2
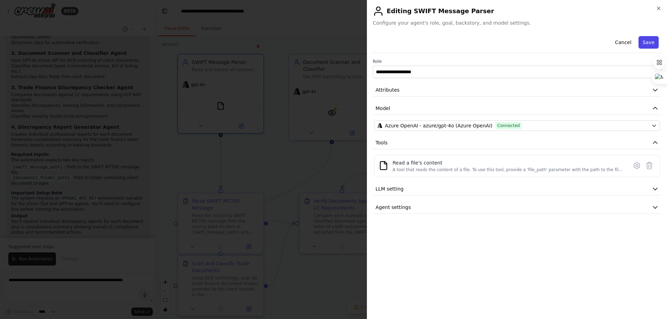
click at [651, 43] on button "Save" at bounding box center [648, 42] width 20 height 12
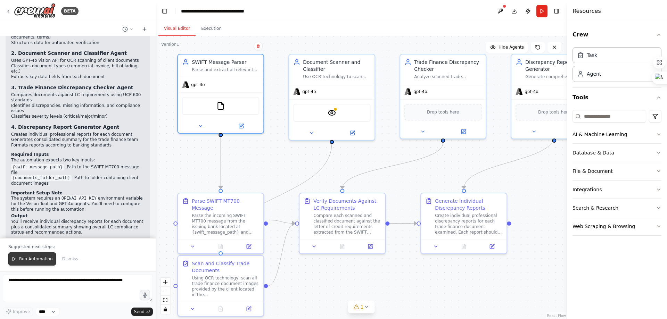
click at [45, 264] on button "Run Automation" at bounding box center [32, 258] width 48 height 13
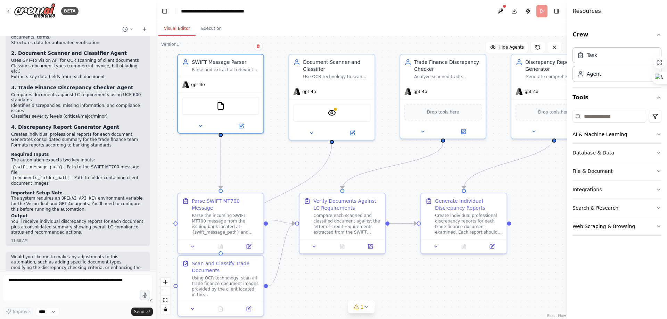
scroll to position [1042, 0]
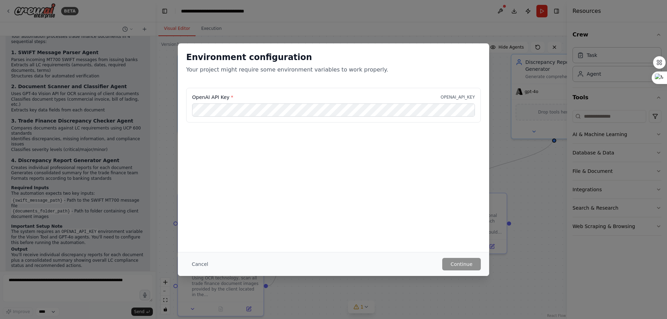
click at [396, 194] on div "Environment configuration Your project might require some environment variables…" at bounding box center [333, 147] width 311 height 209
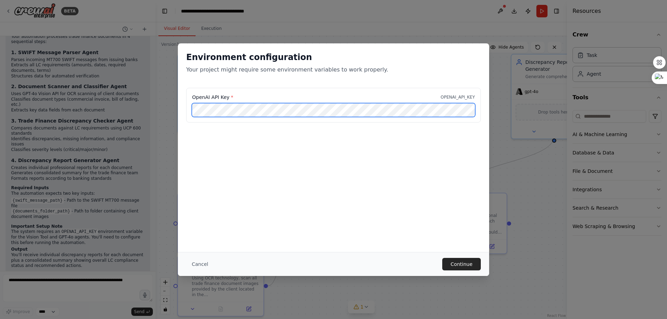
scroll to position [0, 50]
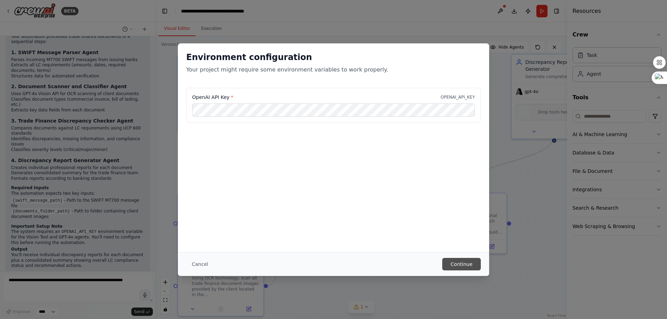
click at [466, 264] on button "Continue" at bounding box center [461, 264] width 39 height 12
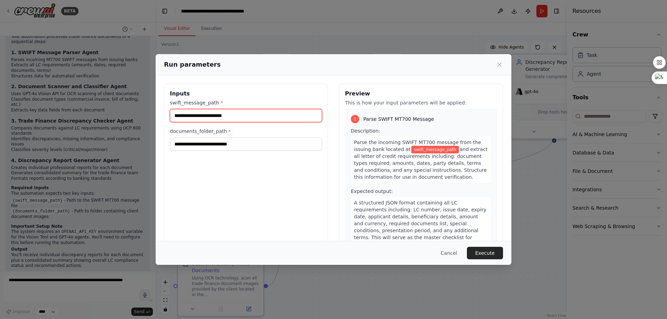
click at [252, 114] on input "swift_message_path *" at bounding box center [246, 115] width 152 height 13
click at [270, 114] on input "swift_message_path *" at bounding box center [246, 115] width 152 height 13
paste input "**********"
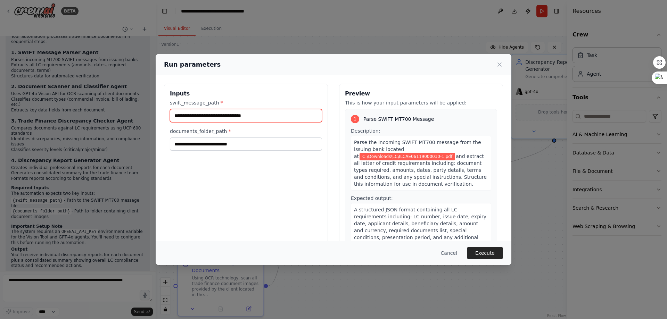
type input "**********"
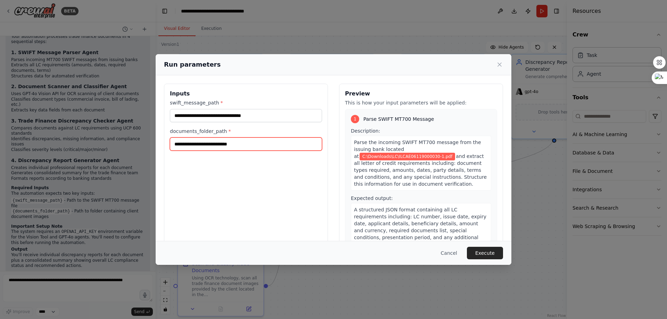
click at [270, 146] on input "documents_folder_path *" at bounding box center [246, 143] width 152 height 13
paste input "**********"
click at [258, 144] on input "**********" at bounding box center [246, 143] width 152 height 13
type input "**********"
click at [478, 253] on button "Execute" at bounding box center [485, 253] width 36 height 12
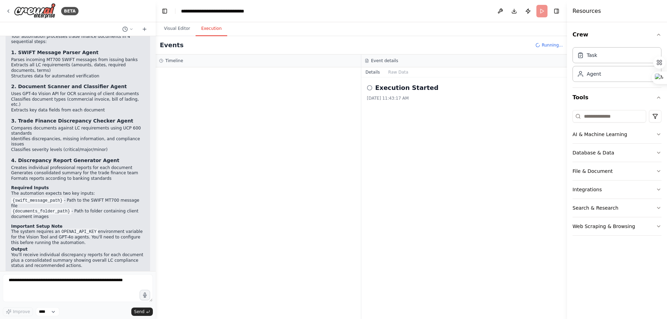
click at [207, 26] on button "Execution" at bounding box center [211, 29] width 32 height 15
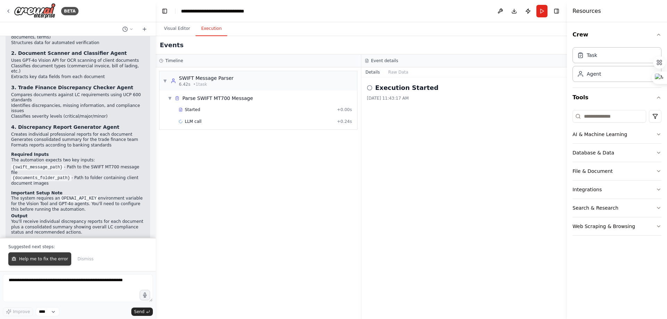
click at [20, 260] on span "Help me to fix the error" at bounding box center [43, 259] width 49 height 6
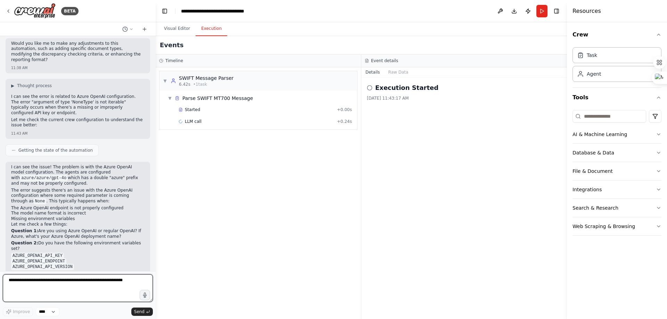
scroll to position [1289, 0]
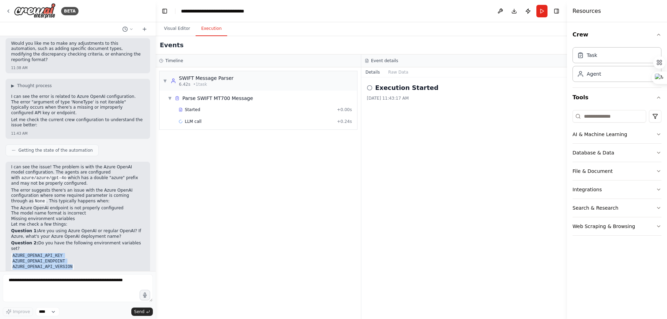
drag, startPoint x: 11, startPoint y: 190, endPoint x: 76, endPoint y: 203, distance: 66.0
click at [76, 253] on ul "AZURE_OPENAI_API_KEY AZURE_OPENAI_ENDPOINT AZURE_OPENAI_API_VERSION" at bounding box center [77, 261] width 133 height 17
copy ul "AZURE_OPENAI_API_KEY AZURE_OPENAI_ENDPOINT AZURE_OPENAI_API_VERSION"
click at [305, 216] on div "▼ SWIFT Message Parser 6.42s • 1 task ▼ Parse SWIFT MT700 Message Started + 0.0…" at bounding box center [258, 193] width 205 height 252
click at [6, 10] on icon at bounding box center [9, 11] width 6 height 6
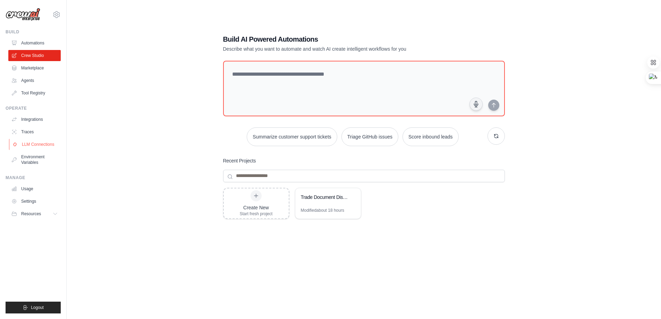
click at [33, 145] on link "LLM Connections" at bounding box center [35, 144] width 52 height 11
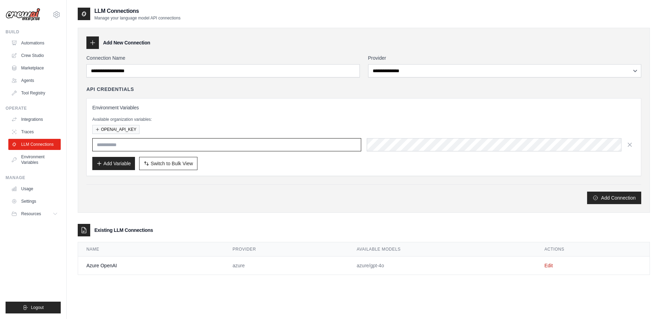
type input "**********"
click at [162, 162] on span "Switch to Bulk View" at bounding box center [172, 163] width 42 height 7
type textarea "**********"
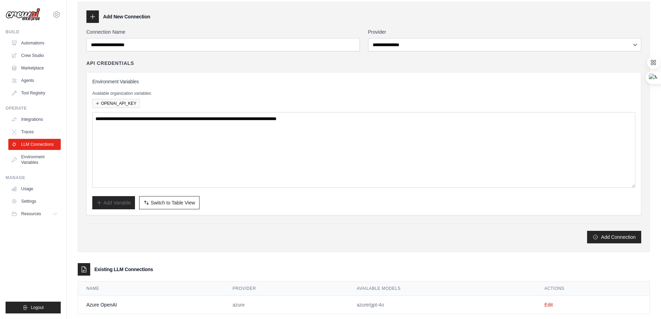
scroll to position [39, 0]
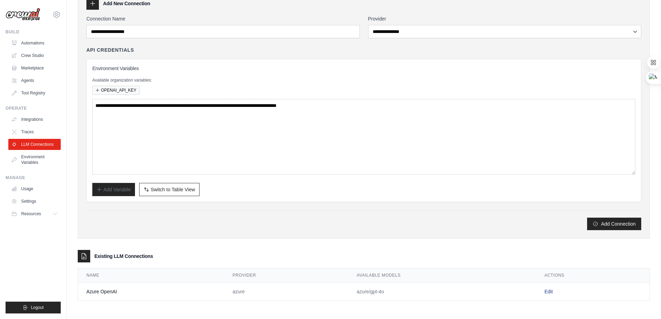
click at [551, 290] on link "Edit" at bounding box center [549, 292] width 8 height 6
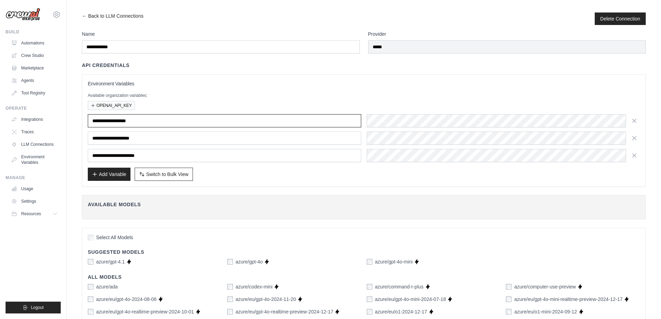
click at [134, 120] on input "**********" at bounding box center [225, 120] width 274 height 13
type input "**********"
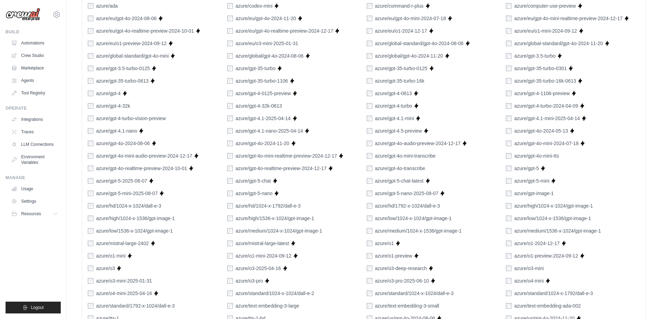
scroll to position [398, 0]
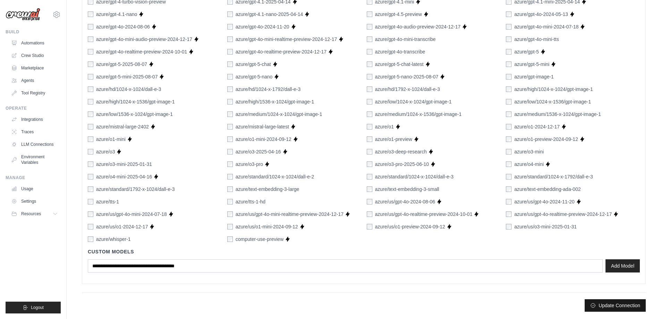
click at [607, 311] on button "Update Connection" at bounding box center [615, 305] width 61 height 12
click at [609, 305] on button "Update Connection" at bounding box center [615, 305] width 61 height 12
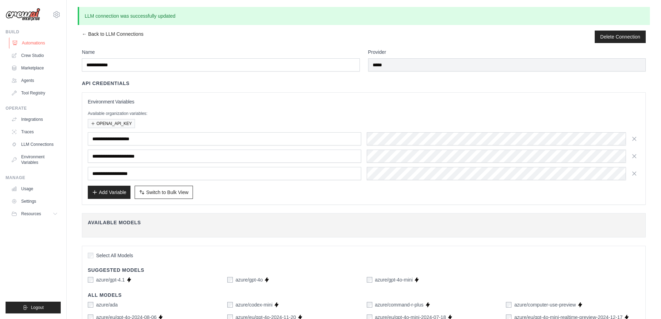
click at [35, 45] on link "Automations" at bounding box center [35, 42] width 52 height 11
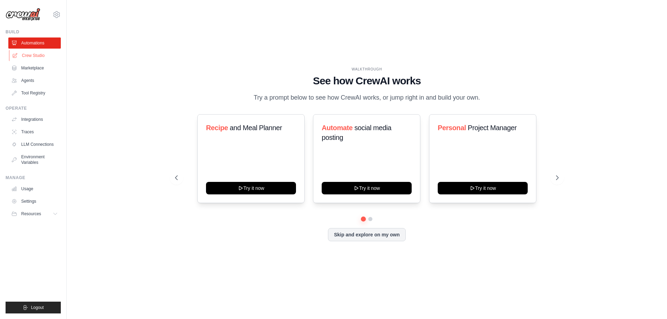
click at [30, 57] on link "Crew Studio" at bounding box center [35, 55] width 52 height 11
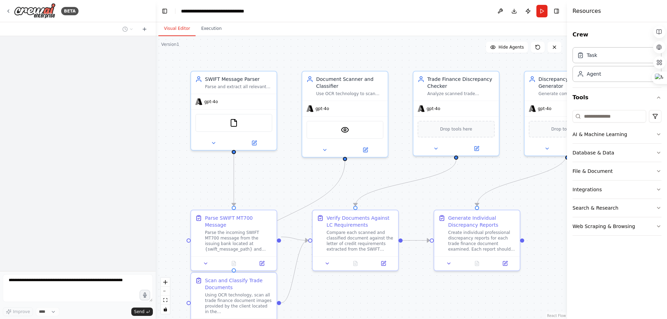
scroll to position [1289, 0]
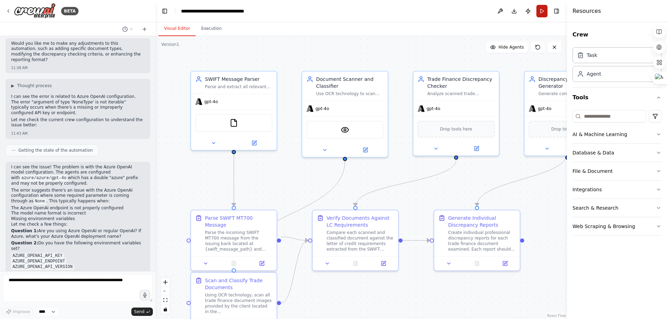
click at [543, 11] on button "Run" at bounding box center [541, 11] width 11 height 12
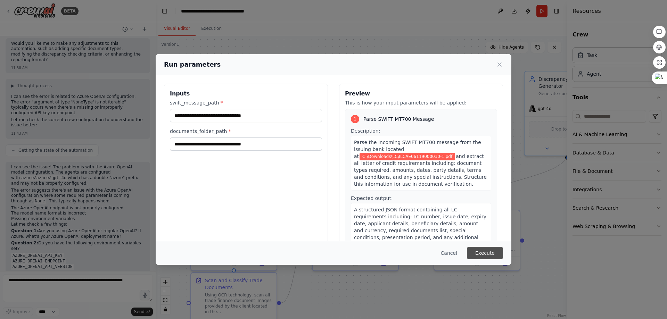
click at [491, 254] on button "Execute" at bounding box center [485, 253] width 36 height 12
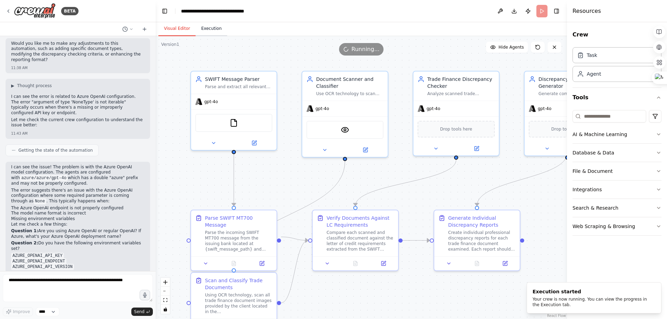
click at [215, 29] on button "Execution" at bounding box center [211, 29] width 32 height 15
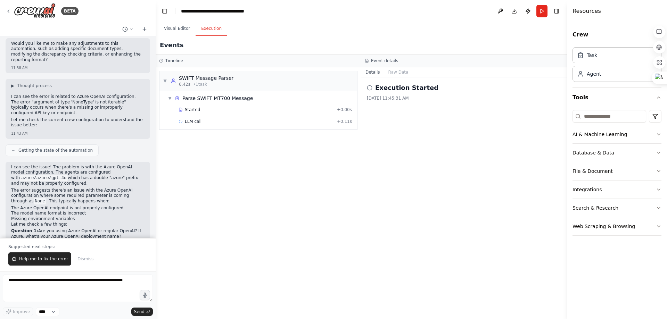
scroll to position [1322, 0]
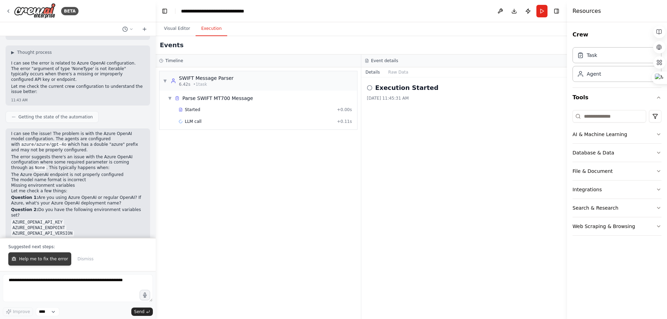
click at [51, 257] on span "Help me to fix the error" at bounding box center [43, 259] width 49 height 6
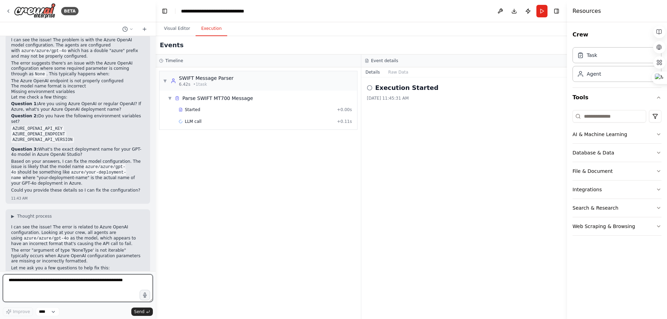
scroll to position [1469, 0]
